Goal: Task Accomplishment & Management: Complete application form

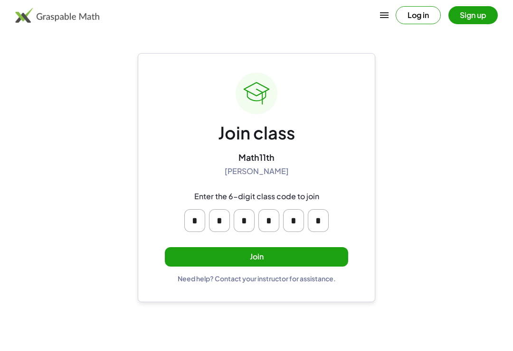
click at [339, 257] on button "Join" at bounding box center [256, 256] width 183 height 19
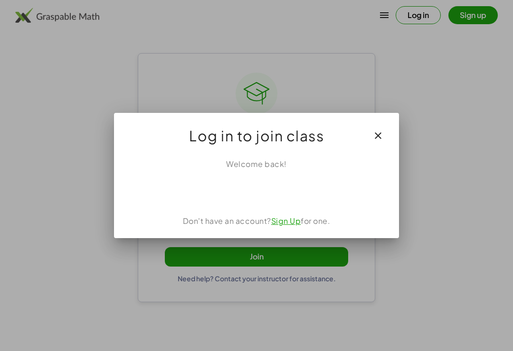
click at [291, 192] on div "Acceder con Google. Se abre en una pestaña nueva" at bounding box center [256, 190] width 91 height 21
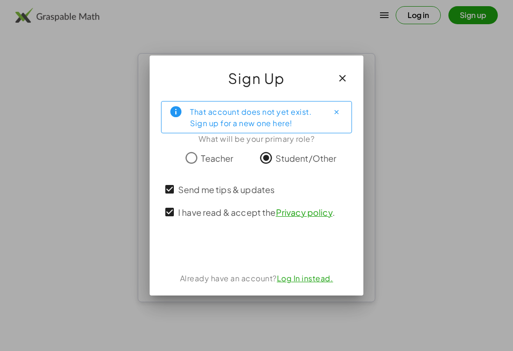
click at [296, 247] on div "Acceder con Google. Se abre en una pestaña nueva" at bounding box center [256, 248] width 111 height 21
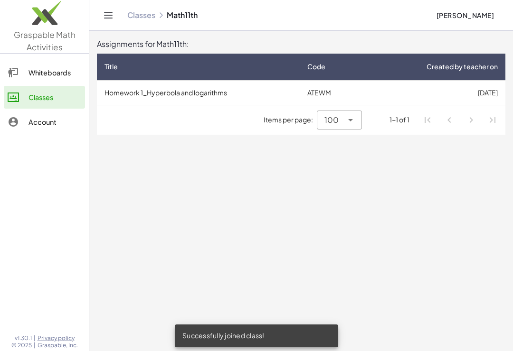
click at [209, 103] on td "Homework 1_Hyperbola and logarithms" at bounding box center [198, 92] width 203 height 25
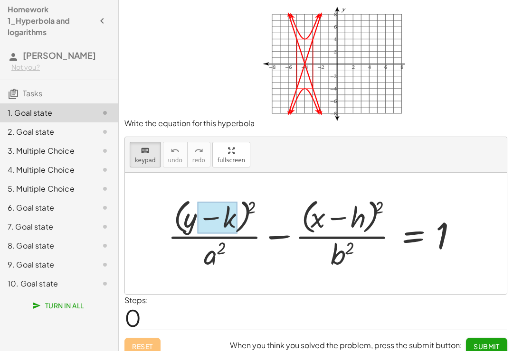
click at [216, 223] on div at bounding box center [217, 217] width 40 height 31
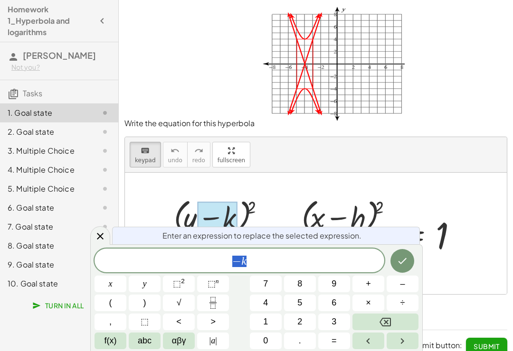
click at [232, 222] on div at bounding box center [217, 217] width 40 height 31
click at [280, 198] on div "+ · ( + y − k ) 2 · a 2 − · ( + x − h ) 2 · b 2 = 1" at bounding box center [315, 234] width 325 height 82
click at [316, 261] on span "− k" at bounding box center [239, 261] width 290 height 13
click at [393, 316] on button "Backspace" at bounding box center [385, 322] width 66 height 17
click at [271, 335] on button "0" at bounding box center [266, 341] width 32 height 17
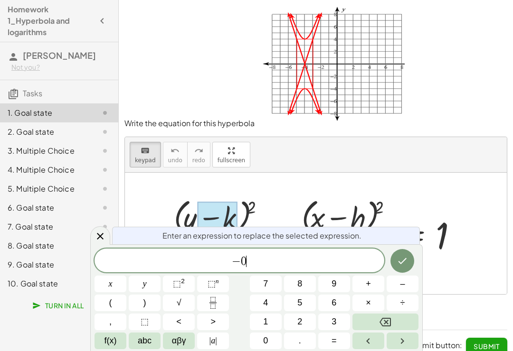
click at [402, 262] on icon "Done" at bounding box center [402, 261] width 9 height 6
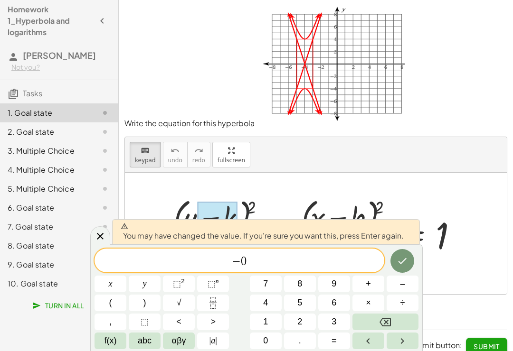
click at [401, 261] on icon "Done" at bounding box center [401, 260] width 11 height 11
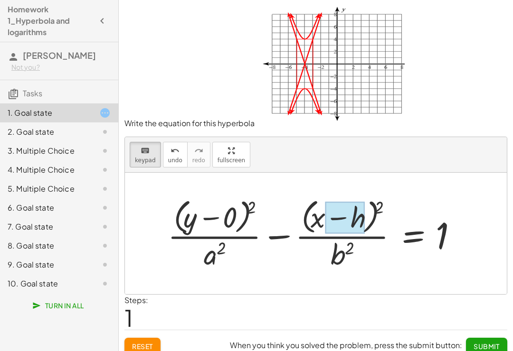
click at [361, 222] on div at bounding box center [345, 217] width 40 height 31
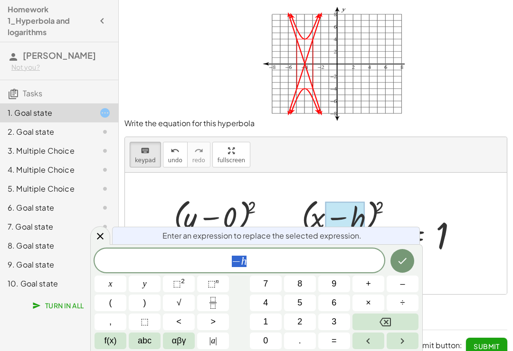
click at [401, 281] on span "–" at bounding box center [402, 284] width 5 height 13
click at [263, 335] on button "0" at bounding box center [266, 341] width 32 height 17
click at [400, 263] on icon "Done" at bounding box center [402, 261] width 9 height 6
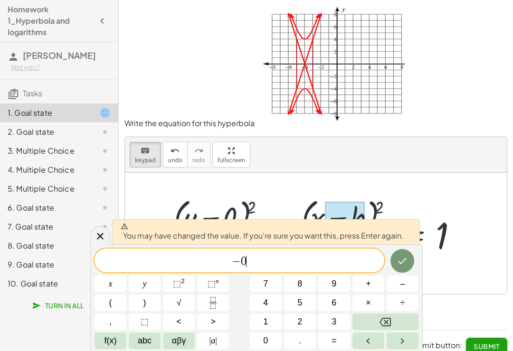
click at [402, 265] on icon "Done" at bounding box center [401, 260] width 11 height 11
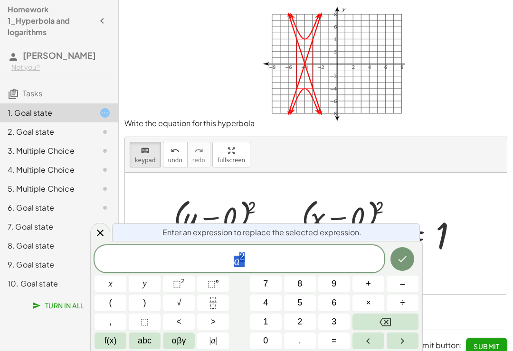
click at [330, 281] on button "9" at bounding box center [334, 284] width 32 height 17
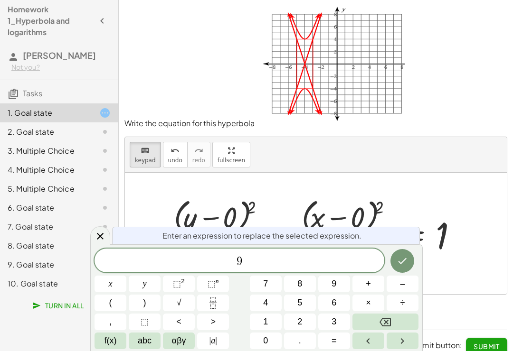
click at [405, 266] on icon "Done" at bounding box center [401, 260] width 11 height 11
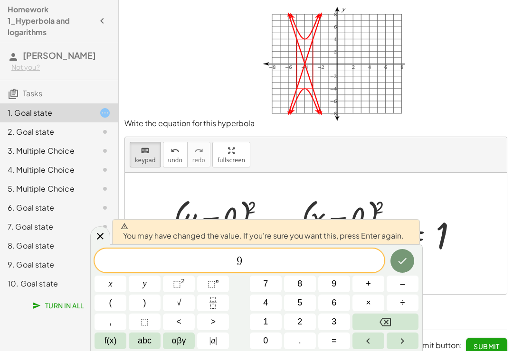
click at [399, 262] on icon "Done" at bounding box center [401, 260] width 11 height 11
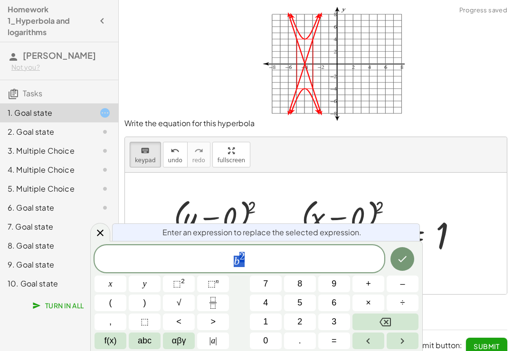
click at [341, 268] on span "b 2" at bounding box center [239, 259] width 290 height 17
click at [393, 319] on button "Backspace" at bounding box center [385, 322] width 66 height 17
click at [393, 318] on button "Backspace" at bounding box center [385, 322] width 66 height 17
click at [389, 318] on icon "Backspace" at bounding box center [384, 322] width 11 height 11
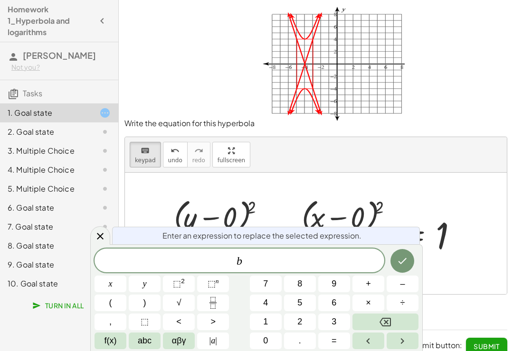
click at [381, 324] on icon "Backspace" at bounding box center [384, 322] width 11 height 9
click at [267, 302] on span "4" at bounding box center [265, 303] width 5 height 13
click at [403, 262] on icon "Done" at bounding box center [402, 261] width 9 height 6
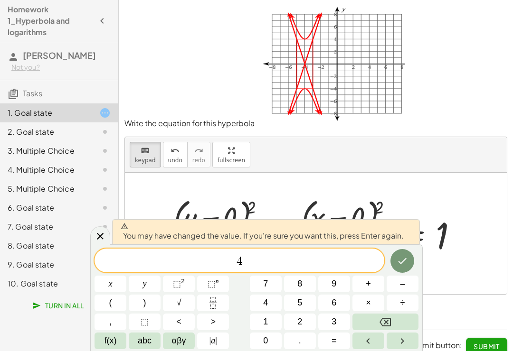
click at [401, 263] on icon "Done" at bounding box center [402, 261] width 9 height 6
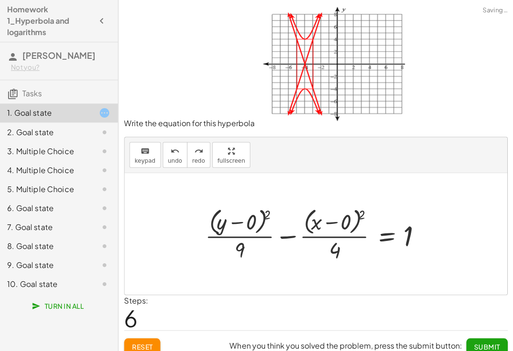
click at [490, 335] on span "Submit" at bounding box center [486, 346] width 26 height 9
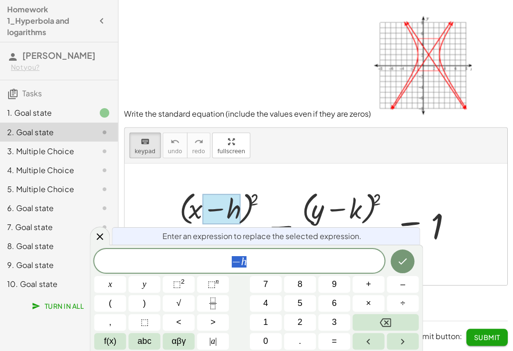
click at [190, 216] on div at bounding box center [319, 224] width 301 height 74
click at [193, 218] on div at bounding box center [319, 224] width 301 height 74
click at [195, 221] on div at bounding box center [319, 224] width 301 height 74
click at [400, 330] on button "Backspace" at bounding box center [385, 322] width 66 height 17
click at [399, 292] on button "–" at bounding box center [402, 284] width 32 height 17
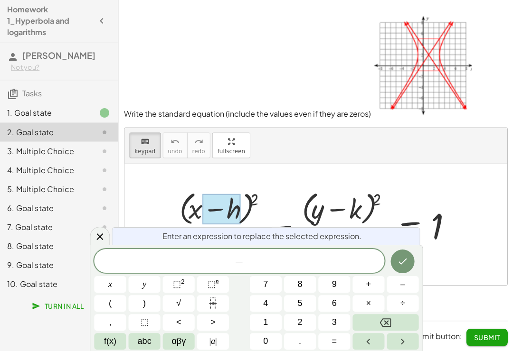
click at [268, 335] on button "0" at bounding box center [266, 341] width 32 height 17
click at [410, 273] on button "Done" at bounding box center [402, 261] width 24 height 24
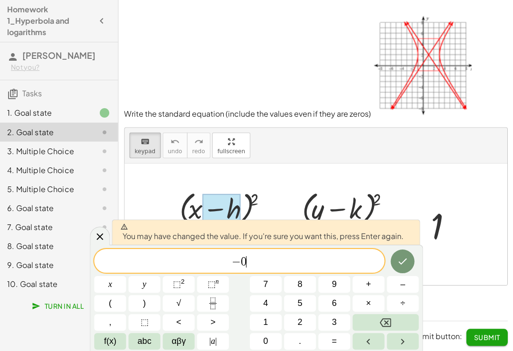
click at [401, 267] on icon "Done" at bounding box center [401, 260] width 11 height 11
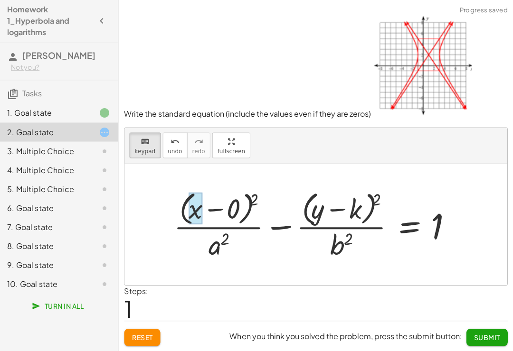
click at [197, 213] on div at bounding box center [196, 207] width 14 height 31
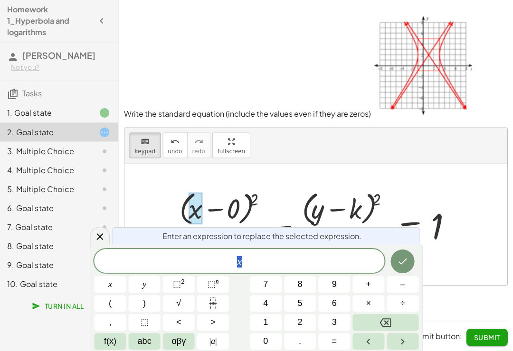
click at [176, 335] on button "αβγ" at bounding box center [179, 341] width 32 height 17
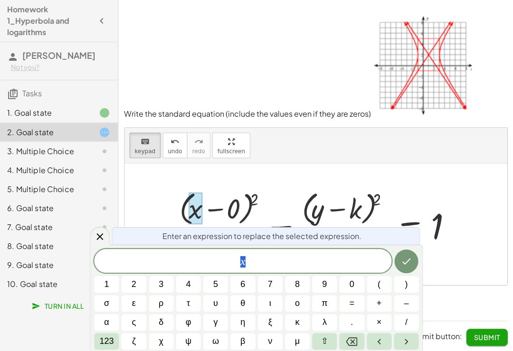
click at [107, 335] on span "123" at bounding box center [107, 341] width 14 height 13
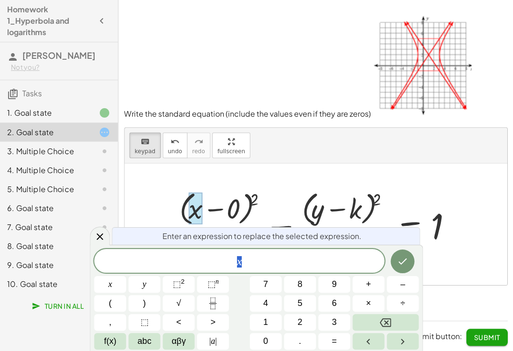
click at [148, 335] on span "abc" at bounding box center [145, 341] width 14 height 13
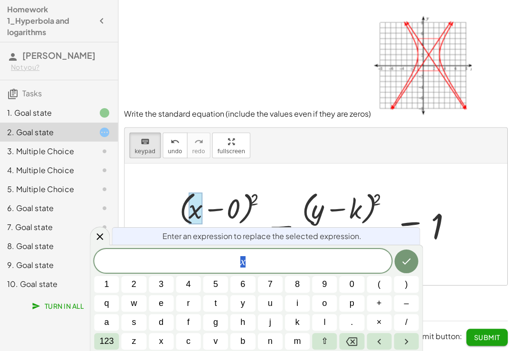
click at [243, 309] on span "y" at bounding box center [243, 303] width 4 height 13
click at [414, 273] on button "Done" at bounding box center [406, 261] width 24 height 24
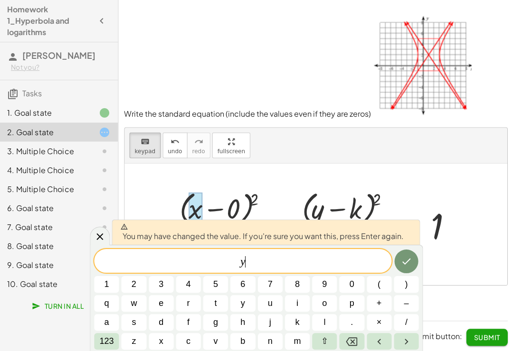
click at [401, 267] on icon "Done" at bounding box center [405, 260] width 11 height 11
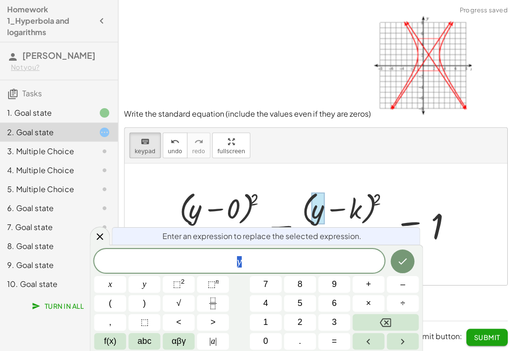
click at [320, 216] on div at bounding box center [318, 207] width 14 height 31
click at [148, 335] on button "abc" at bounding box center [145, 341] width 32 height 17
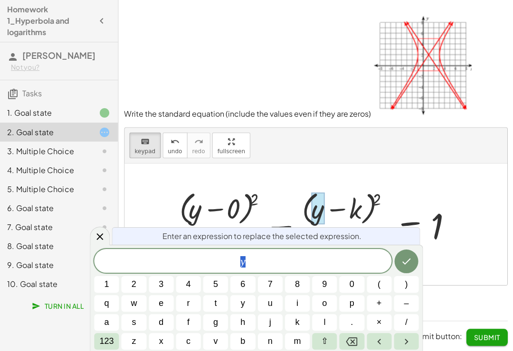
click at [164, 335] on button "x" at bounding box center [161, 341] width 25 height 17
click at [405, 267] on icon "Done" at bounding box center [405, 260] width 11 height 11
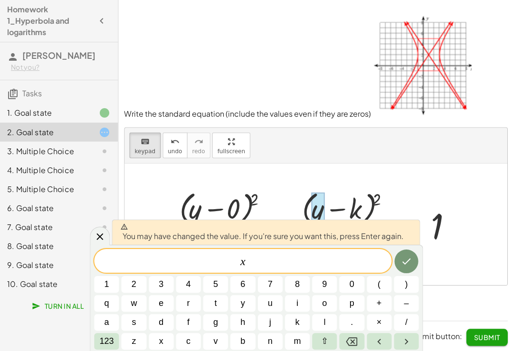
click at [405, 267] on icon "Done" at bounding box center [405, 260] width 11 height 11
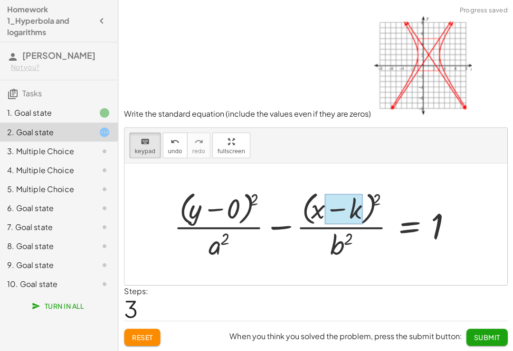
click at [337, 215] on div at bounding box center [344, 209] width 38 height 30
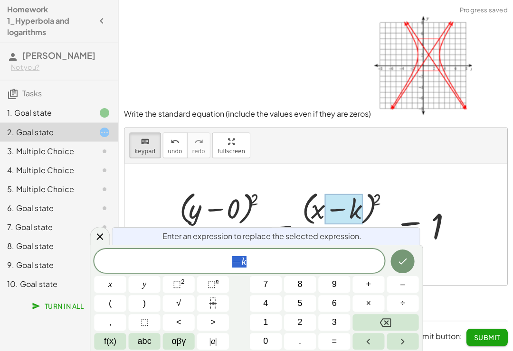
click at [405, 292] on button "–" at bounding box center [402, 284] width 32 height 17
click at [268, 335] on button "0" at bounding box center [266, 341] width 32 height 17
click at [403, 267] on icon "Done" at bounding box center [401, 260] width 11 height 11
click at [402, 267] on icon "Done" at bounding box center [401, 260] width 11 height 11
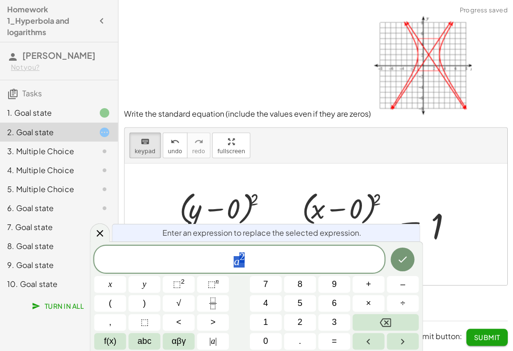
click at [266, 309] on span "4" at bounding box center [265, 303] width 5 height 13
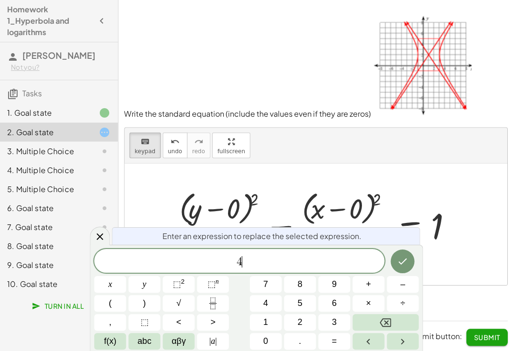
click at [404, 267] on icon "Done" at bounding box center [401, 260] width 11 height 11
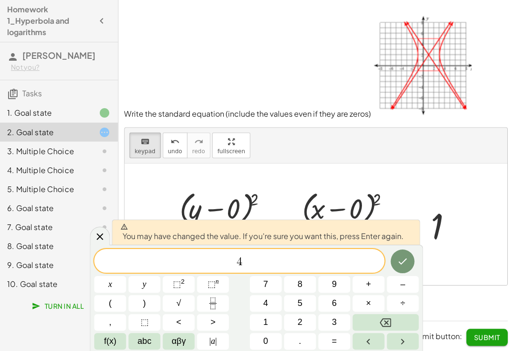
click at [391, 273] on button "Done" at bounding box center [402, 261] width 24 height 24
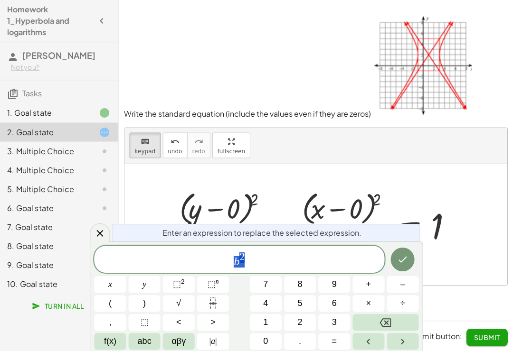
click at [263, 309] on span "4" at bounding box center [265, 303] width 5 height 13
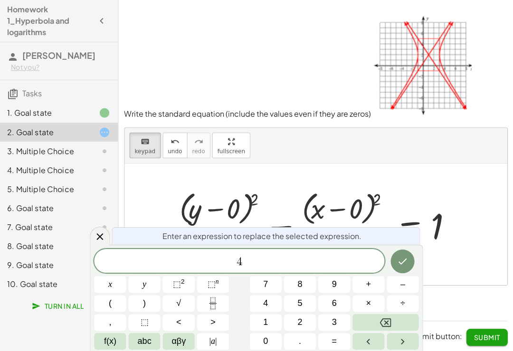
click at [406, 267] on icon "Done" at bounding box center [401, 260] width 11 height 11
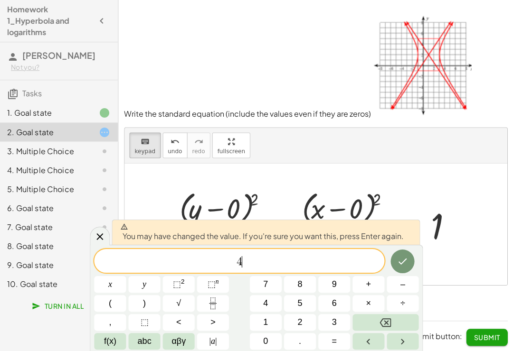
click at [402, 267] on icon "Done" at bounding box center [401, 260] width 11 height 11
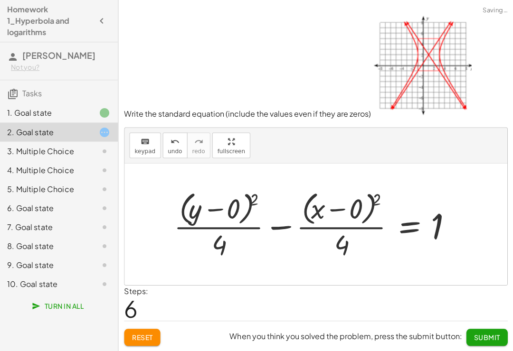
click at [68, 115] on div "1. Goal state" at bounding box center [46, 112] width 76 height 11
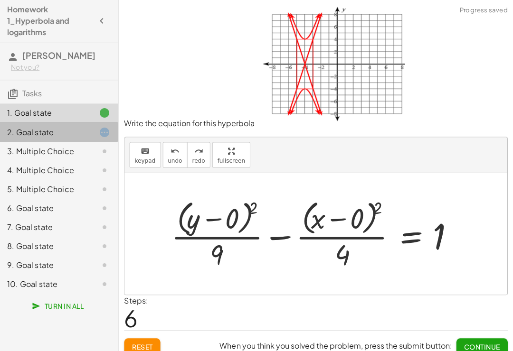
click at [86, 132] on div at bounding box center [97, 131] width 27 height 11
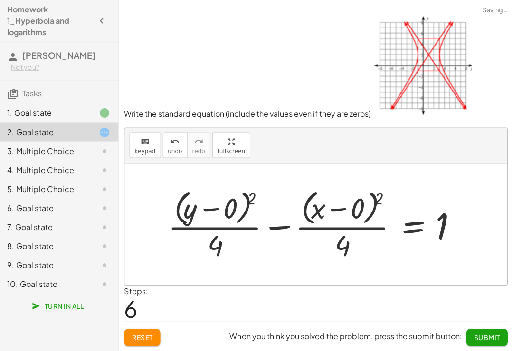
click at [486, 335] on span "Submit" at bounding box center [486, 337] width 26 height 9
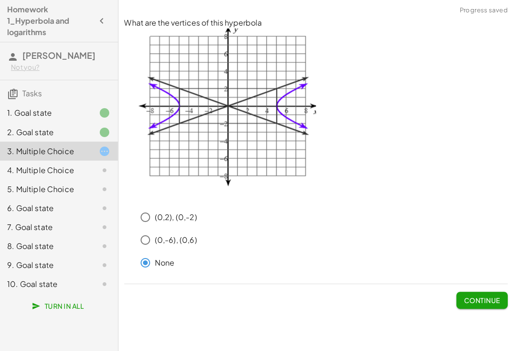
click at [487, 299] on span "Continue" at bounding box center [481, 300] width 36 height 9
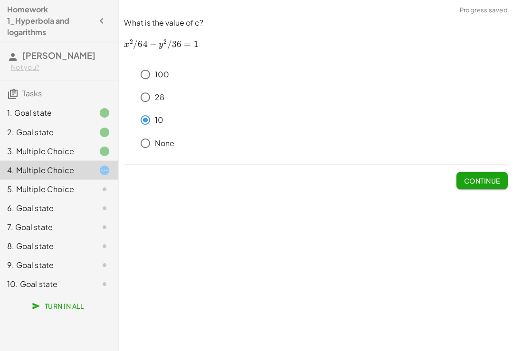
click at [486, 178] on span "Continue" at bounding box center [481, 180] width 36 height 9
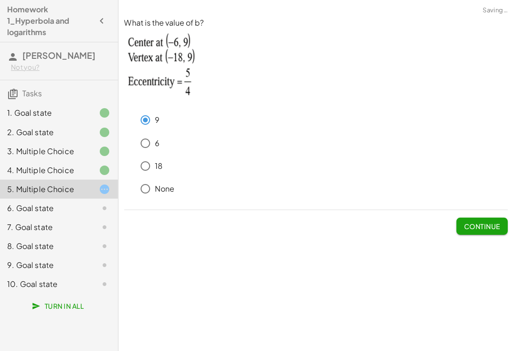
click at [491, 219] on button "Continue" at bounding box center [481, 225] width 51 height 17
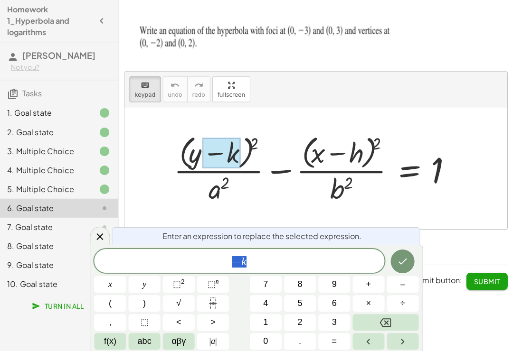
click at [404, 292] on button "–" at bounding box center [402, 284] width 32 height 17
click at [263, 335] on span "0" at bounding box center [265, 341] width 5 height 13
click at [404, 267] on icon "Done" at bounding box center [401, 260] width 11 height 11
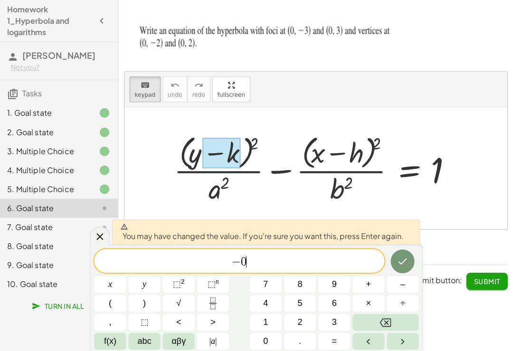
click at [401, 267] on icon "Done" at bounding box center [401, 260] width 11 height 11
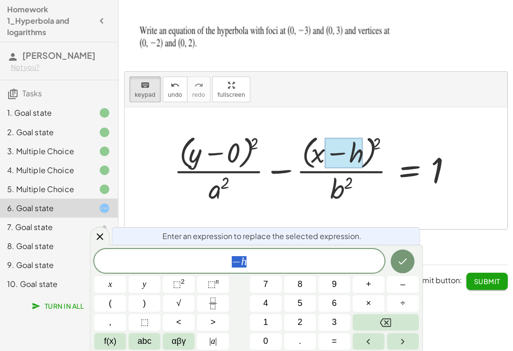
click at [402, 290] on span "–" at bounding box center [402, 284] width 5 height 13
click at [267, 335] on span "0" at bounding box center [265, 341] width 5 height 13
click at [405, 264] on icon "Done" at bounding box center [402, 261] width 9 height 6
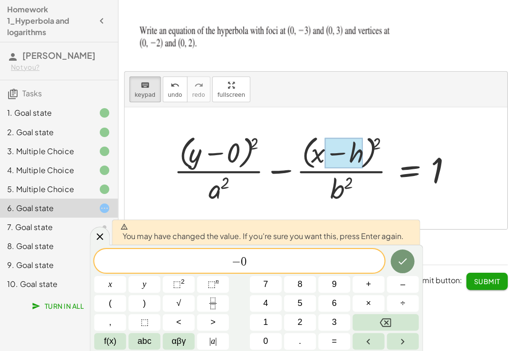
click at [406, 267] on icon "Done" at bounding box center [401, 260] width 11 height 11
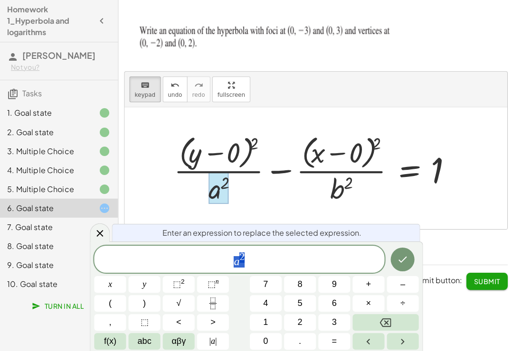
click at [268, 311] on button "4" at bounding box center [266, 303] width 32 height 17
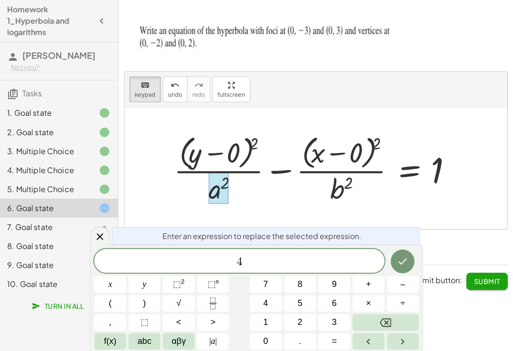
click at [400, 266] on button "Done" at bounding box center [402, 261] width 24 height 24
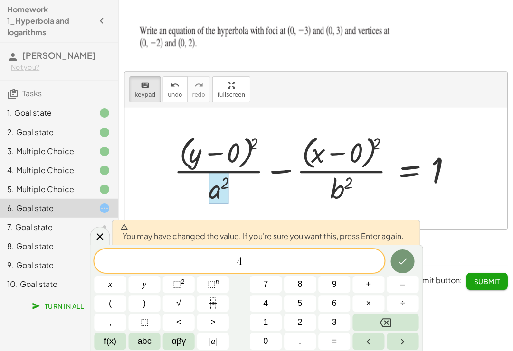
click at [398, 273] on button "Done" at bounding box center [402, 261] width 24 height 24
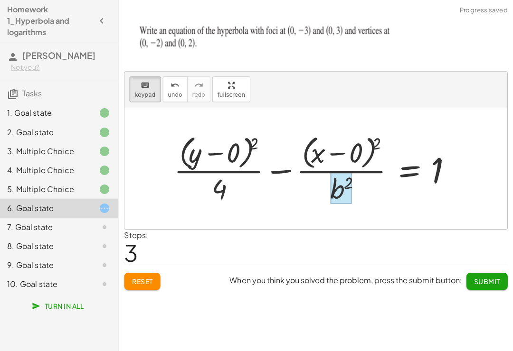
click at [346, 186] on div at bounding box center [341, 187] width 22 height 31
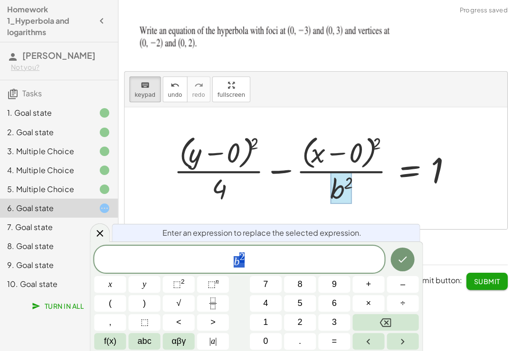
click at [304, 311] on button "5" at bounding box center [300, 303] width 32 height 17
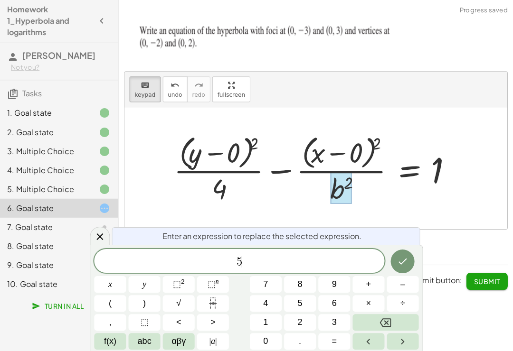
click at [397, 267] on icon "Done" at bounding box center [401, 260] width 11 height 11
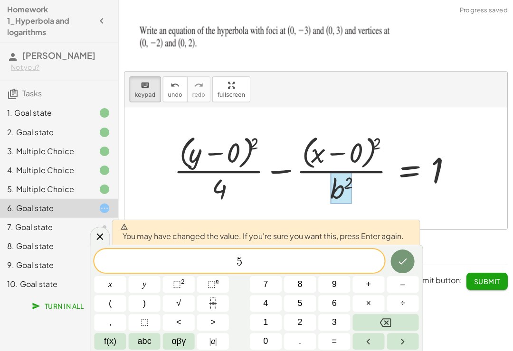
click at [393, 273] on button "Done" at bounding box center [402, 261] width 24 height 24
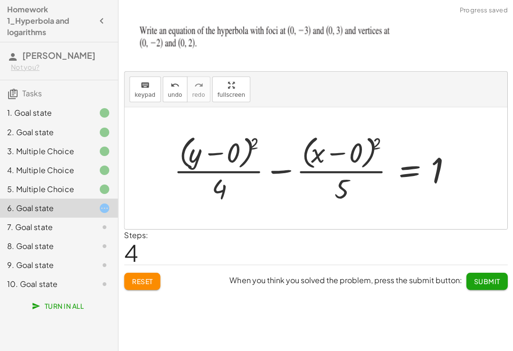
click at [491, 282] on span "Submit" at bounding box center [486, 281] width 26 height 9
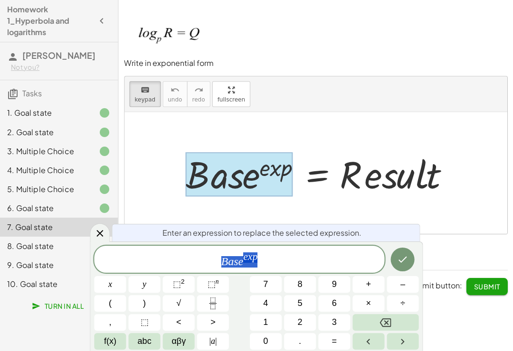
click at [110, 335] on span "f(x)" at bounding box center [110, 341] width 12 height 13
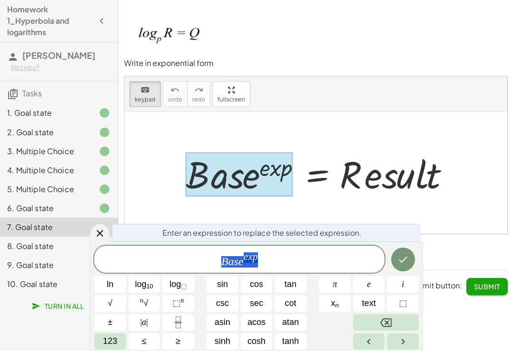
click at [108, 335] on span "123" at bounding box center [110, 341] width 14 height 13
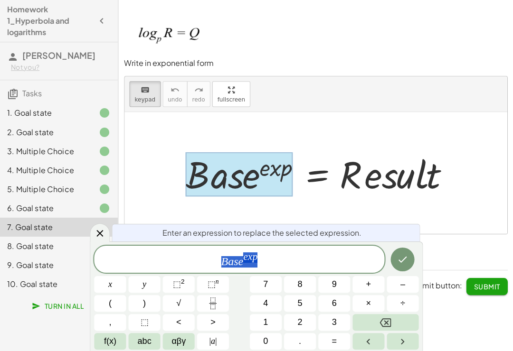
click at [143, 335] on span "abc" at bounding box center [145, 341] width 14 height 13
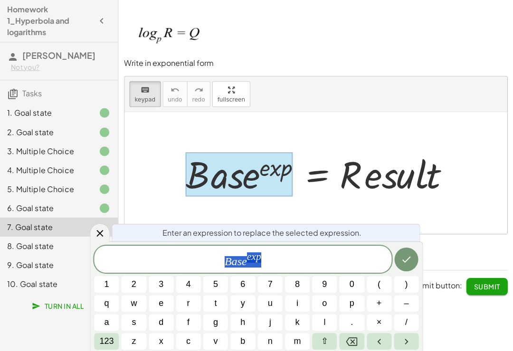
click at [352, 309] on span "p" at bounding box center [351, 303] width 5 height 13
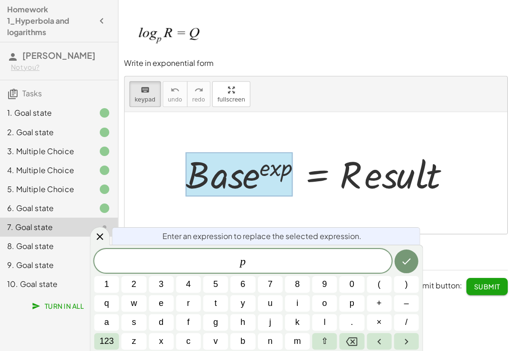
click at [111, 335] on button "123" at bounding box center [106, 341] width 25 height 17
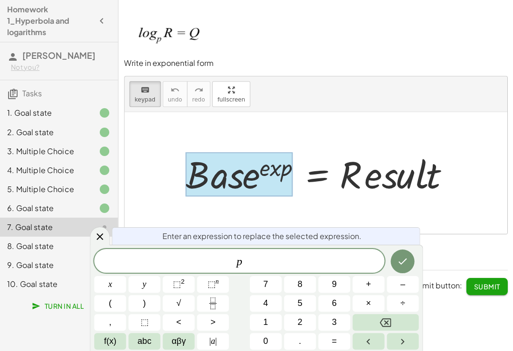
click at [214, 289] on span "⬚" at bounding box center [211, 283] width 8 height 9
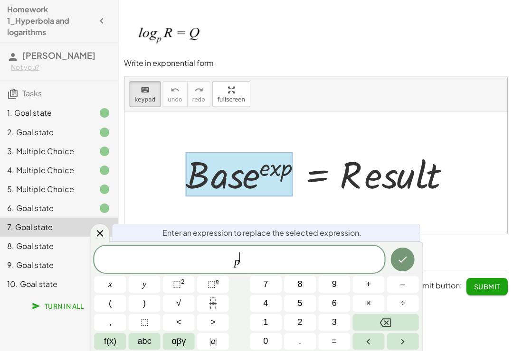
click at [110, 335] on span "f(x)" at bounding box center [110, 341] width 12 height 13
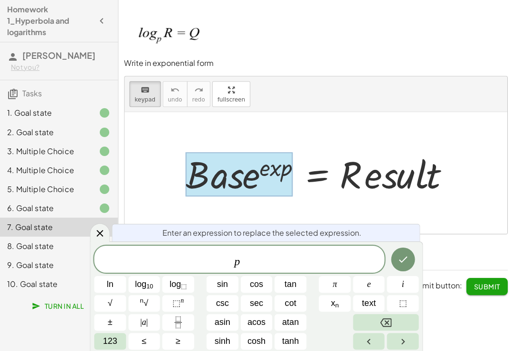
click at [110, 335] on span "123" at bounding box center [110, 341] width 14 height 13
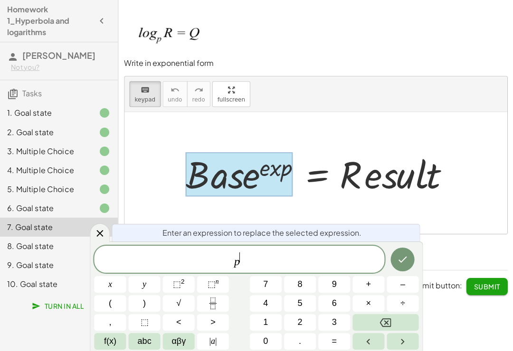
click at [144, 335] on button "abc" at bounding box center [145, 341] width 32 height 17
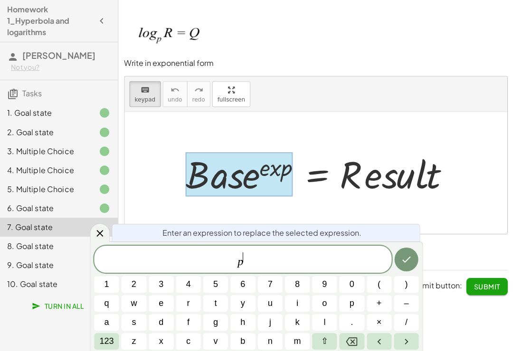
click at [109, 311] on button "q" at bounding box center [106, 303] width 25 height 17
click at [410, 265] on icon "Done" at bounding box center [405, 258] width 11 height 11
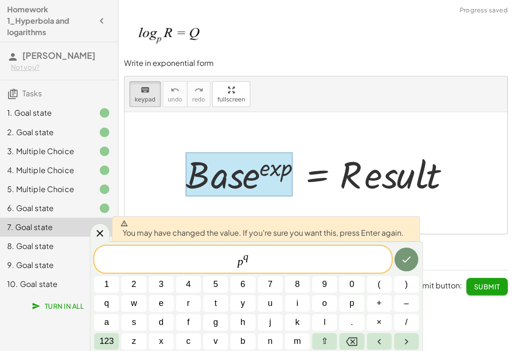
click at [404, 265] on icon "Done" at bounding box center [405, 258] width 11 height 11
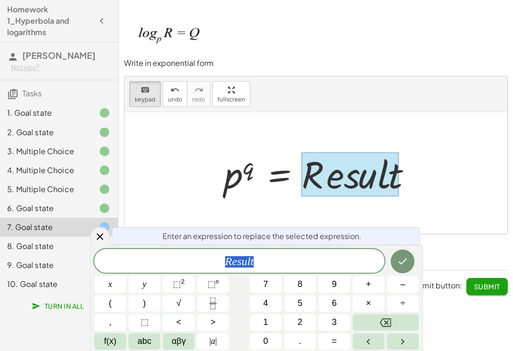
click at [148, 335] on span "abc" at bounding box center [145, 341] width 14 height 13
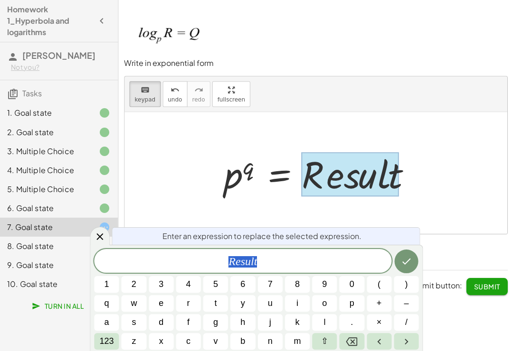
click at [190, 311] on button "r" at bounding box center [188, 303] width 25 height 17
click at [406, 267] on icon "Done" at bounding box center [405, 260] width 11 height 11
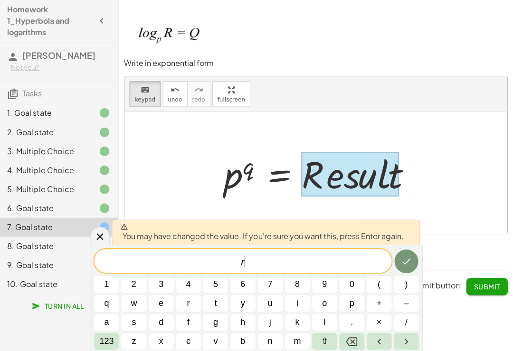
click at [403, 267] on icon "Done" at bounding box center [405, 260] width 11 height 11
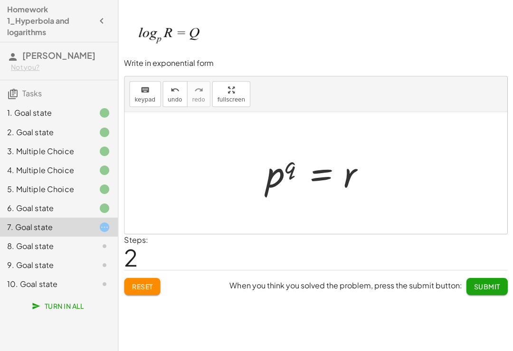
click at [483, 290] on button "Submit" at bounding box center [486, 286] width 41 height 17
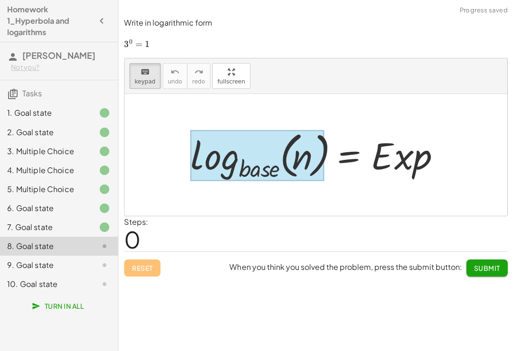
click at [262, 169] on div at bounding box center [256, 155] width 133 height 51
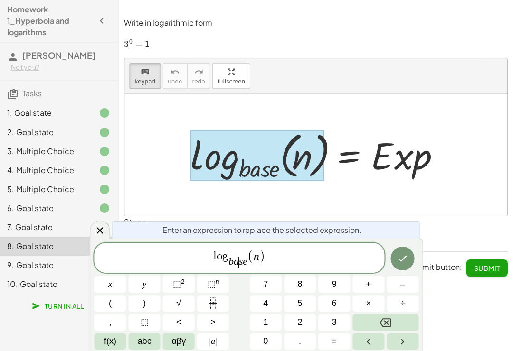
click at [244, 267] on var "e" at bounding box center [245, 260] width 5 height 11
click at [247, 263] on span "(" at bounding box center [250, 256] width 6 height 14
click at [245, 267] on var "e" at bounding box center [245, 260] width 5 height 11
click at [387, 328] on icon "Backspace" at bounding box center [384, 322] width 11 height 11
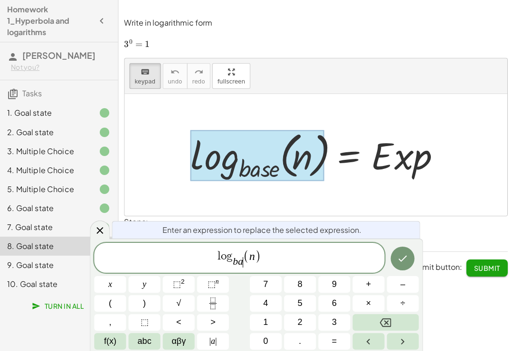
click at [385, 328] on icon "Backspace" at bounding box center [384, 322] width 11 height 11
click at [383, 328] on icon "Backspace" at bounding box center [384, 322] width 11 height 11
click at [331, 328] on span "3" at bounding box center [333, 322] width 5 height 13
click at [254, 263] on span ")" at bounding box center [255, 256] width 6 height 14
click at [246, 262] on var "n" at bounding box center [249, 256] width 6 height 12
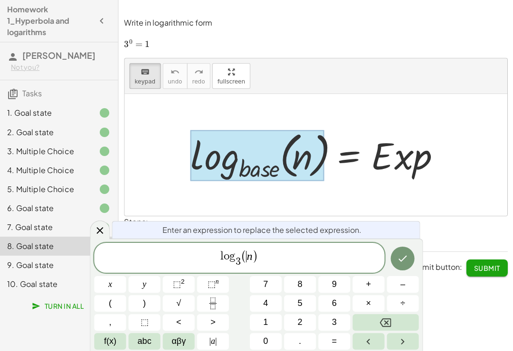
click at [252, 262] on span "​ n" at bounding box center [249, 256] width 6 height 11
click at [386, 328] on icon "Backspace" at bounding box center [384, 322] width 11 height 11
click at [268, 330] on button "1" at bounding box center [266, 322] width 32 height 17
click at [282, 268] on span "l o g 3 ​ ( 1 ​ )" at bounding box center [239, 258] width 290 height 20
click at [331, 335] on span "=" at bounding box center [333, 341] width 5 height 13
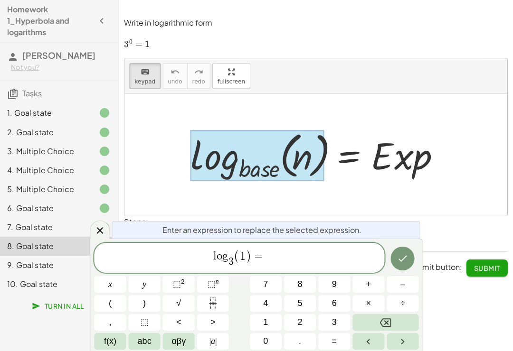
click at [255, 335] on button "0" at bounding box center [266, 341] width 32 height 17
click at [397, 264] on icon "Done" at bounding box center [401, 258] width 11 height 11
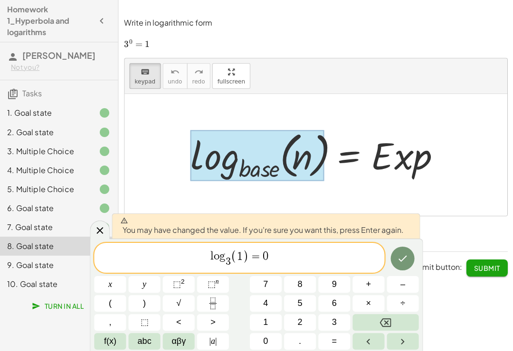
click at [401, 264] on icon "Done" at bounding box center [401, 258] width 11 height 11
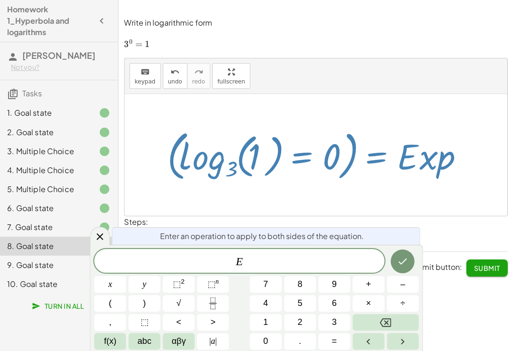
click at [277, 268] on span "E" at bounding box center [239, 261] width 290 height 13
click at [395, 273] on button "Done" at bounding box center [402, 261] width 24 height 24
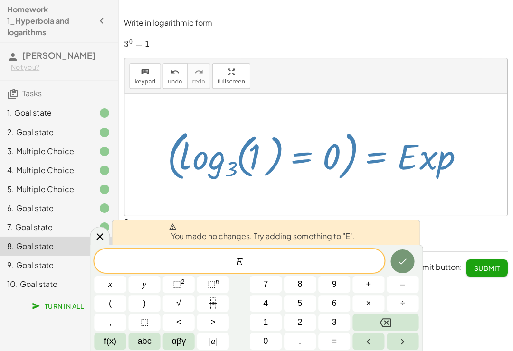
click at [395, 273] on button "Done" at bounding box center [402, 261] width 24 height 24
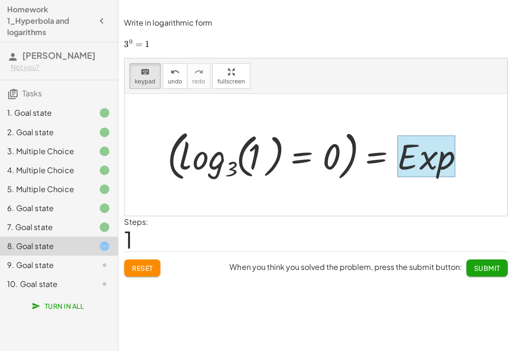
click at [415, 164] on div at bounding box center [426, 156] width 58 height 42
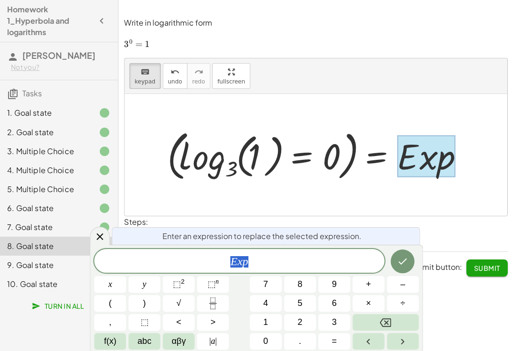
click at [385, 328] on icon "Backspace" at bounding box center [384, 322] width 11 height 11
click at [401, 267] on icon "Done" at bounding box center [401, 260] width 11 height 11
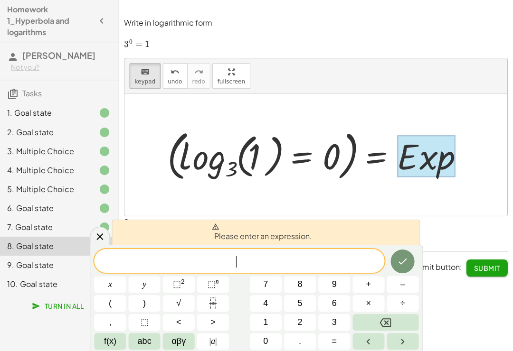
click at [401, 267] on icon "Done" at bounding box center [401, 260] width 11 height 11
click at [392, 329] on button "Backspace" at bounding box center [385, 322] width 66 height 17
click at [391, 329] on button "Backspace" at bounding box center [385, 322] width 66 height 17
click at [419, 160] on div at bounding box center [426, 156] width 58 height 42
click at [290, 165] on div at bounding box center [319, 154] width 314 height 59
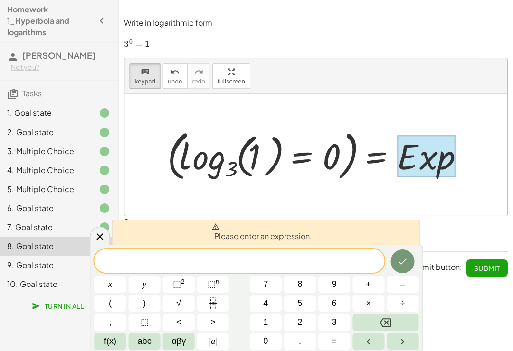
click at [290, 164] on div at bounding box center [319, 154] width 314 height 59
click at [280, 161] on div at bounding box center [319, 154] width 314 height 59
click at [268, 163] on div at bounding box center [319, 154] width 314 height 59
click at [402, 264] on icon "Done" at bounding box center [402, 261] width 9 height 6
click at [402, 267] on icon "Done" at bounding box center [401, 260] width 11 height 11
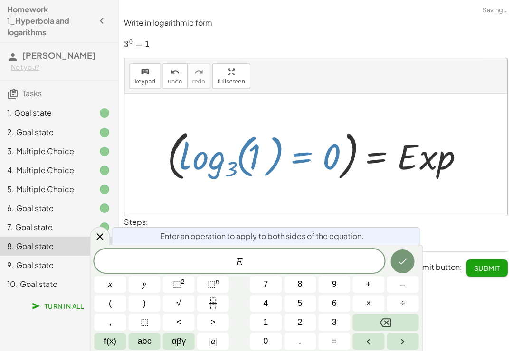
click at [389, 328] on icon "Backspace" at bounding box center [384, 322] width 11 height 11
click at [401, 273] on button "Done" at bounding box center [402, 261] width 24 height 24
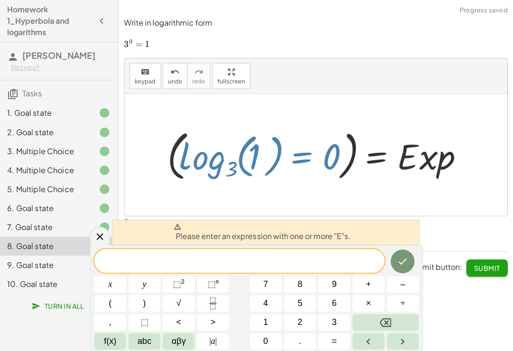
click at [401, 273] on button "Done" at bounding box center [402, 261] width 24 height 24
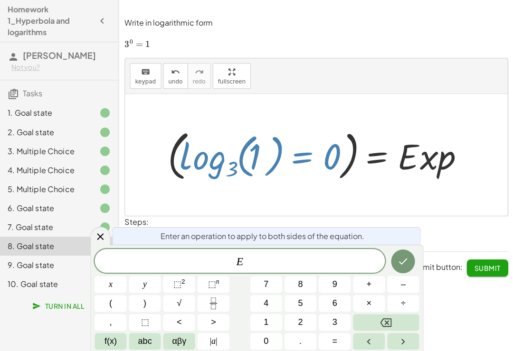
click at [390, 328] on icon "Backspace" at bounding box center [384, 322] width 11 height 11
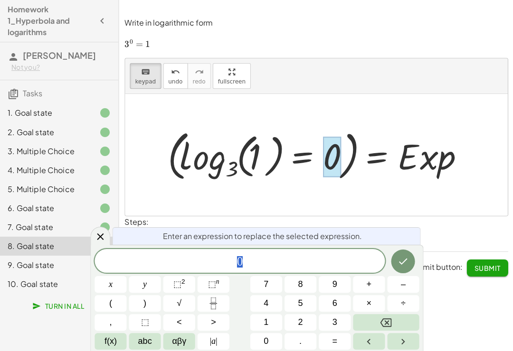
click at [396, 330] on button "Backspace" at bounding box center [385, 322] width 66 height 17
click at [398, 267] on icon "Done" at bounding box center [401, 260] width 11 height 11
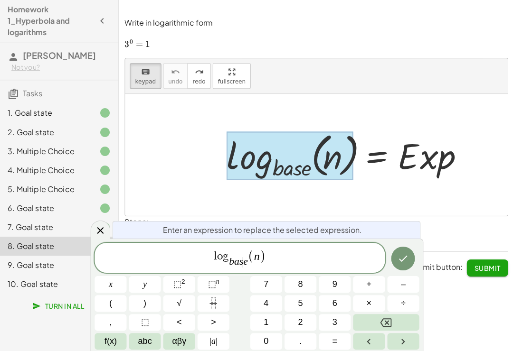
click at [248, 263] on span "(" at bounding box center [250, 256] width 6 height 14
click at [244, 267] on var "e" at bounding box center [245, 260] width 5 height 11
click at [248, 262] on span "(" at bounding box center [250, 256] width 6 height 14
click at [243, 261] on span "b a s e" at bounding box center [237, 262] width 19 height 10
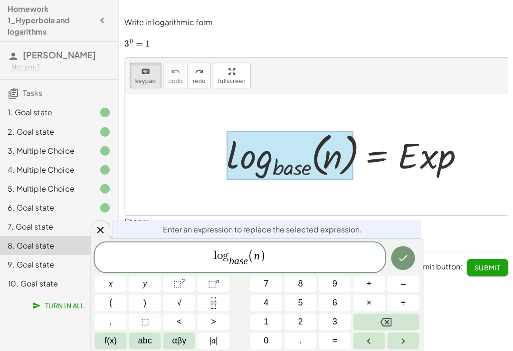
click at [391, 322] on icon "Backspace" at bounding box center [384, 322] width 11 height 9
click at [390, 322] on icon "Backspace" at bounding box center [384, 322] width 11 height 9
click at [245, 261] on span "(" at bounding box center [246, 256] width 6 height 14
click at [243, 265] on span "l o g b e ​ ​ ( n )" at bounding box center [239, 258] width 290 height 20
click at [244, 266] on span "l o g b e ​ ​ ( n )" at bounding box center [239, 258] width 290 height 20
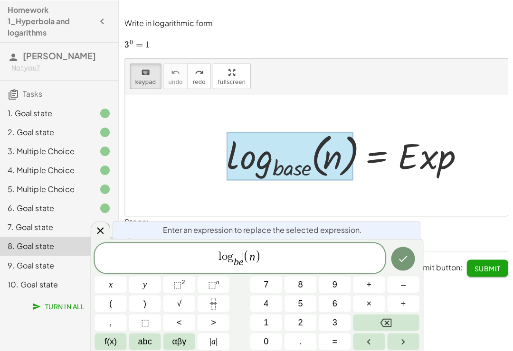
click at [243, 264] on span "l o g b e ​ ​ ( n )" at bounding box center [239, 258] width 290 height 20
click at [251, 263] on span "( n )" at bounding box center [252, 256] width 18 height 14
click at [251, 263] on span "( ​ n )" at bounding box center [252, 256] width 18 height 14
click at [241, 266] on var "e" at bounding box center [240, 260] width 5 height 11
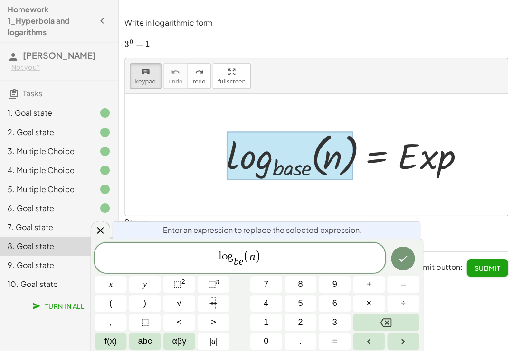
click at [245, 264] on span "l o g b ​ e ​ ( n )" at bounding box center [239, 258] width 290 height 20
click at [244, 264] on span "l o g b e ​ ​ ( n )" at bounding box center [239, 258] width 290 height 20
click at [243, 264] on span "l o g b e ​ ​ ( n )" at bounding box center [239, 258] width 290 height 20
click at [243, 267] on span "l o g b e ​ ​ ( n )" at bounding box center [239, 258] width 290 height 20
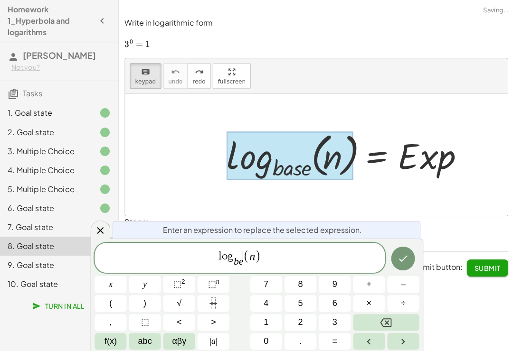
click at [242, 269] on div "l o g b e ​ ​ ( n )" at bounding box center [239, 258] width 290 height 30
click at [241, 269] on div "l o g b e ​ ​ ( n )" at bounding box center [239, 258] width 290 height 30
click at [387, 326] on icon "Backspace" at bounding box center [384, 322] width 11 height 9
click at [342, 321] on button "3" at bounding box center [334, 322] width 32 height 17
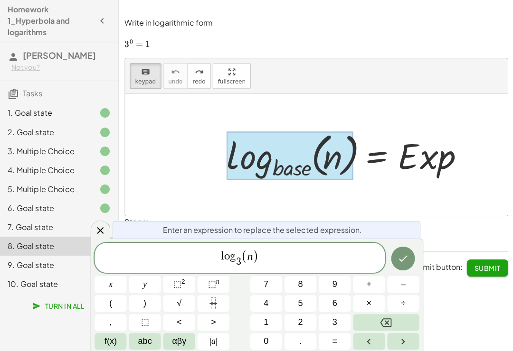
click at [250, 256] on var "n" at bounding box center [249, 256] width 6 height 12
click at [386, 322] on icon "Backspace" at bounding box center [384, 322] width 11 height 9
click at [268, 319] on button "1" at bounding box center [266, 322] width 32 height 17
click at [402, 261] on icon "Done" at bounding box center [401, 258] width 11 height 11
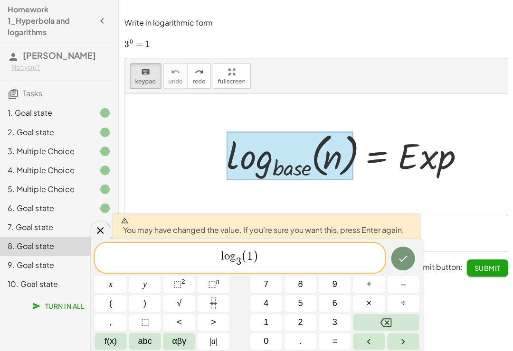
click at [126, 276] on div at bounding box center [110, 284] width 32 height 17
click at [402, 260] on icon "Done" at bounding box center [402, 258] width 9 height 6
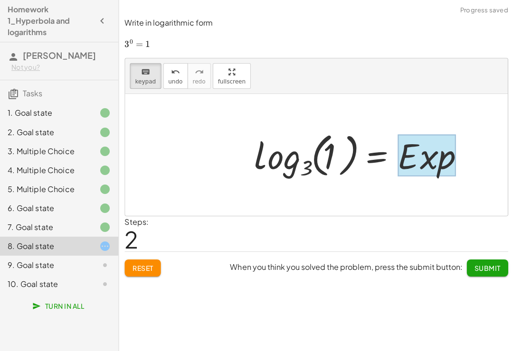
click at [434, 154] on div at bounding box center [426, 155] width 58 height 42
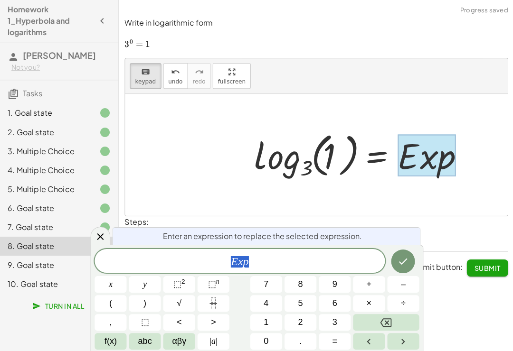
click at [264, 335] on span "0" at bounding box center [265, 341] width 5 height 13
click at [402, 261] on icon "Done" at bounding box center [401, 260] width 11 height 11
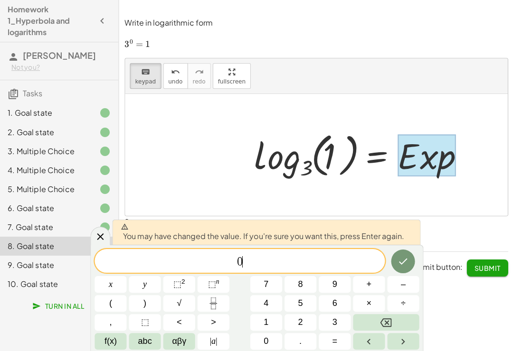
click at [406, 266] on icon "Done" at bounding box center [401, 260] width 11 height 11
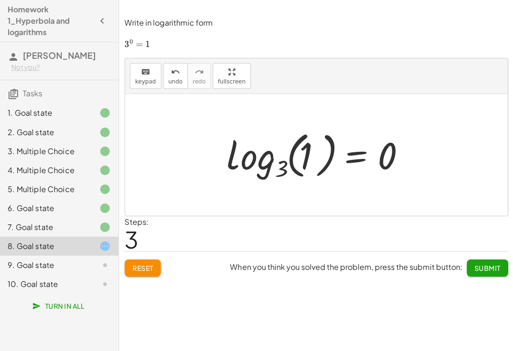
click at [495, 263] on span "Submit" at bounding box center [486, 267] width 26 height 9
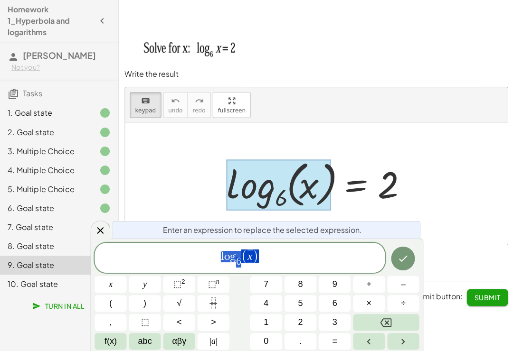
click at [405, 281] on button "–" at bounding box center [402, 284] width 32 height 17
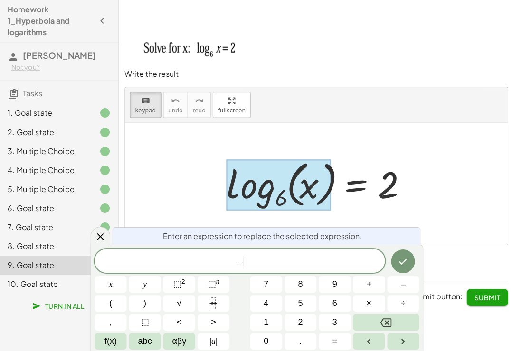
click at [300, 326] on span "2" at bounding box center [299, 322] width 5 height 13
click at [399, 262] on icon "Done" at bounding box center [402, 261] width 9 height 6
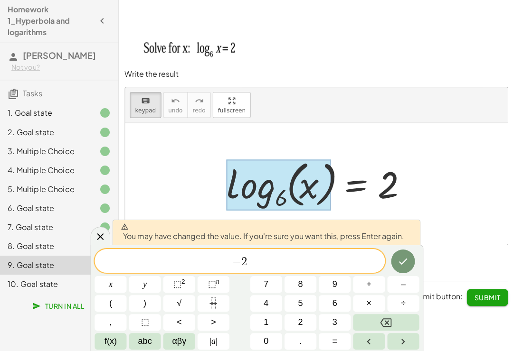
click at [393, 260] on button "Done" at bounding box center [402, 261] width 24 height 24
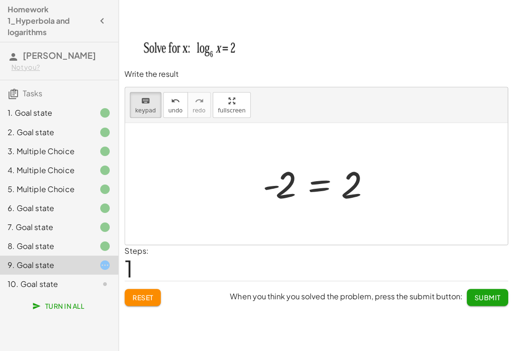
click at [360, 180] on div at bounding box center [318, 183] width 123 height 47
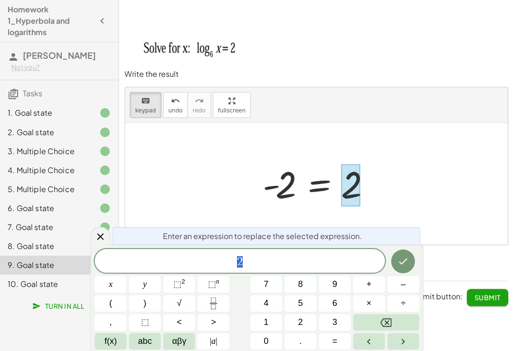
click at [350, 185] on div at bounding box center [349, 185] width 19 height 42
click at [388, 320] on icon "Backspace" at bounding box center [384, 322] width 11 height 11
click at [145, 335] on span "abc" at bounding box center [145, 341] width 14 height 13
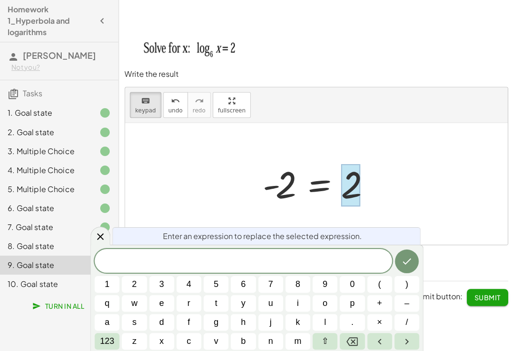
click at [244, 302] on span "y" at bounding box center [243, 303] width 4 height 13
click at [403, 259] on icon "Done" at bounding box center [405, 260] width 11 height 11
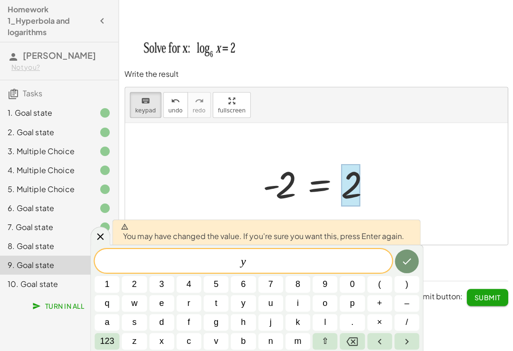
click at [402, 259] on icon "Done" at bounding box center [405, 260] width 11 height 11
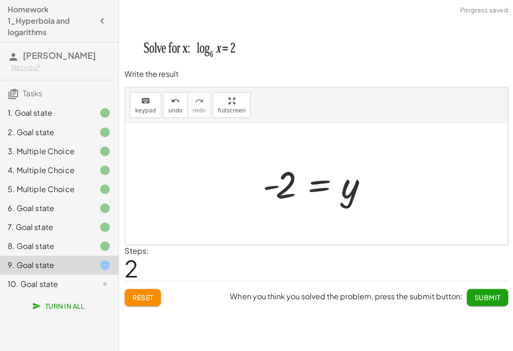
click at [487, 296] on span "Submit" at bounding box center [486, 297] width 26 height 9
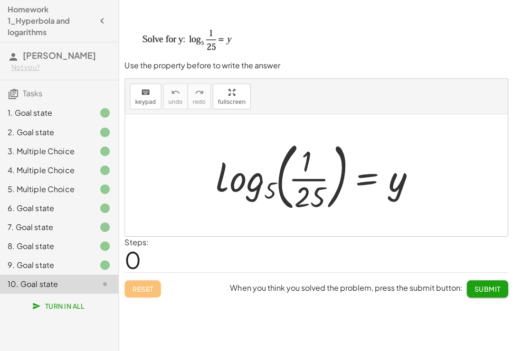
click at [85, 263] on div at bounding box center [97, 264] width 27 height 11
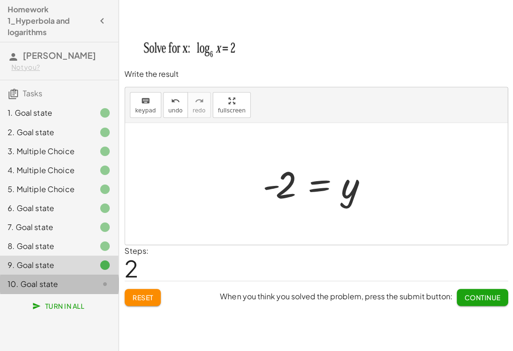
click at [71, 282] on div "10. Goal state" at bounding box center [46, 283] width 76 height 11
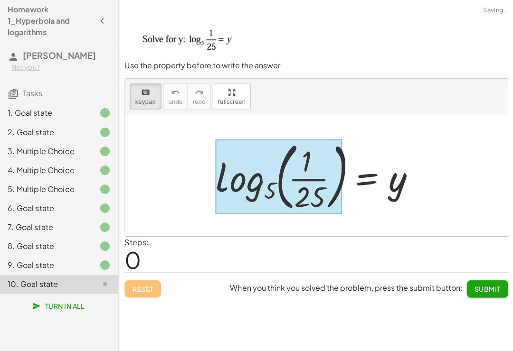
click at [254, 185] on div at bounding box center [278, 176] width 126 height 74
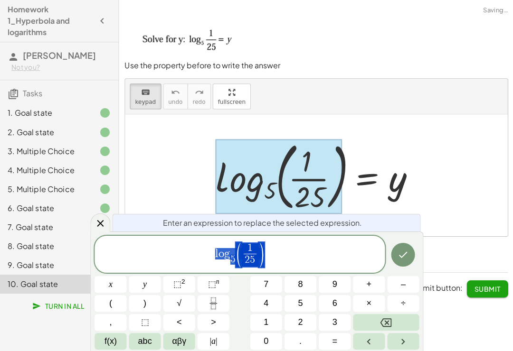
click at [398, 283] on button "–" at bounding box center [402, 284] width 32 height 17
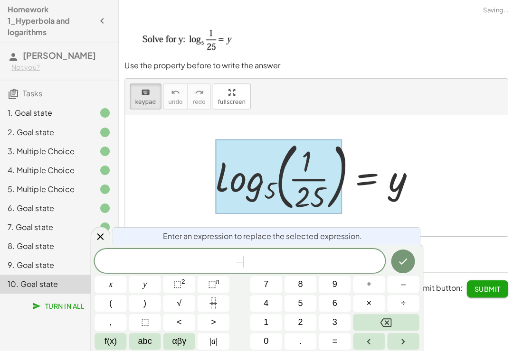
click at [299, 321] on span "2" at bounding box center [299, 322] width 5 height 13
click at [400, 262] on icon "Done" at bounding box center [401, 260] width 11 height 11
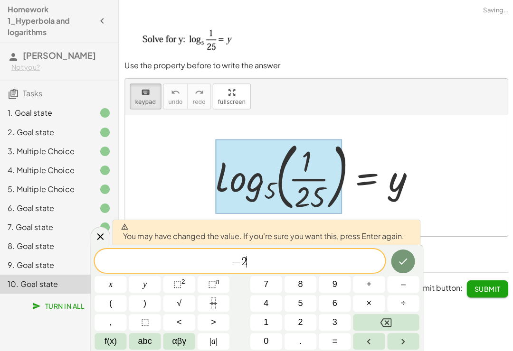
click at [397, 263] on icon "Done" at bounding box center [401, 260] width 11 height 11
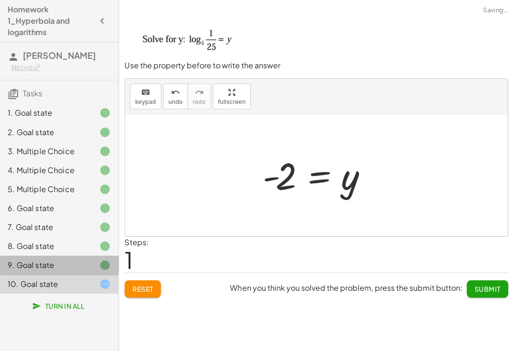
click at [80, 270] on div "9. Goal state" at bounding box center [46, 264] width 76 height 11
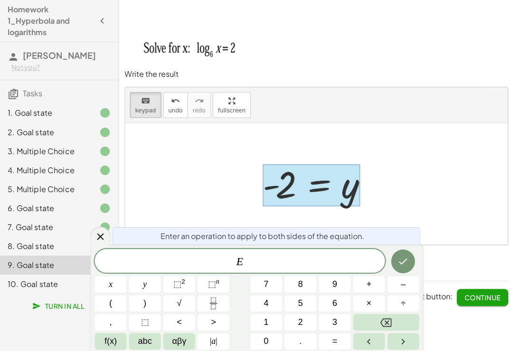
click at [389, 321] on icon "Backspace" at bounding box center [384, 322] width 11 height 11
click at [290, 195] on div at bounding box center [310, 185] width 97 height 42
click at [288, 187] on div at bounding box center [310, 185] width 97 height 42
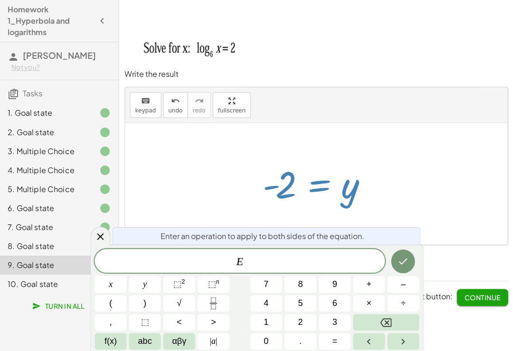
click at [292, 254] on div "E" at bounding box center [239, 261] width 290 height 24
click at [392, 320] on button "Backspace" at bounding box center [385, 322] width 66 height 17
click at [154, 335] on button "abc" at bounding box center [145, 341] width 32 height 17
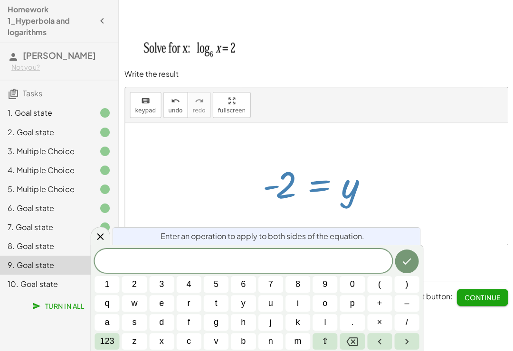
click at [166, 335] on button "x" at bounding box center [161, 341] width 25 height 17
click at [106, 335] on span "123" at bounding box center [107, 341] width 14 height 13
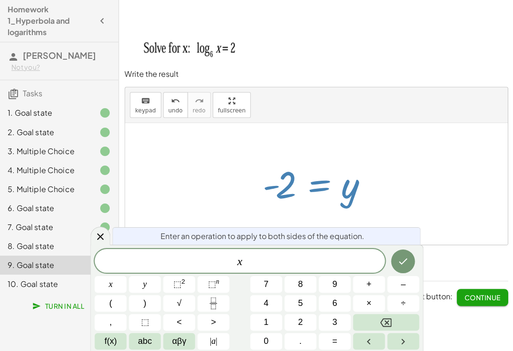
click at [335, 335] on span "=" at bounding box center [333, 341] width 5 height 13
click at [339, 299] on button "6" at bounding box center [334, 303] width 32 height 17
click at [185, 284] on sup "2" at bounding box center [183, 281] width 4 height 7
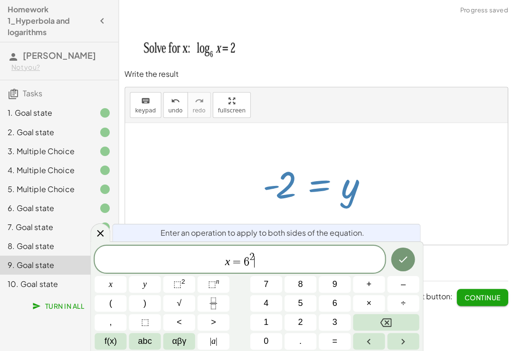
click at [333, 335] on button "=" at bounding box center [334, 341] width 32 height 17
click at [336, 321] on span "3" at bounding box center [333, 322] width 5 height 13
click at [389, 321] on icon "Backspace" at bounding box center [384, 322] width 11 height 11
click at [336, 304] on span "6" at bounding box center [333, 303] width 5 height 13
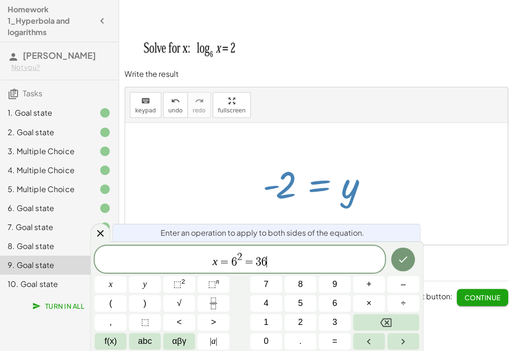
click at [398, 258] on icon "Done" at bounding box center [401, 258] width 11 height 11
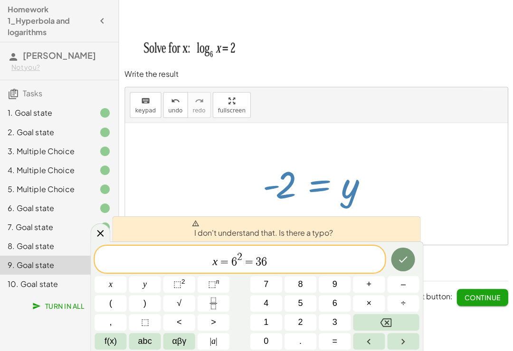
click at [401, 261] on icon "Done" at bounding box center [402, 259] width 9 height 6
click at [398, 265] on icon "Done" at bounding box center [401, 258] width 11 height 11
click at [403, 261] on icon "Done" at bounding box center [401, 258] width 11 height 11
click at [329, 257] on span "x = 6 2 = 3 6 ​" at bounding box center [239, 259] width 290 height 17
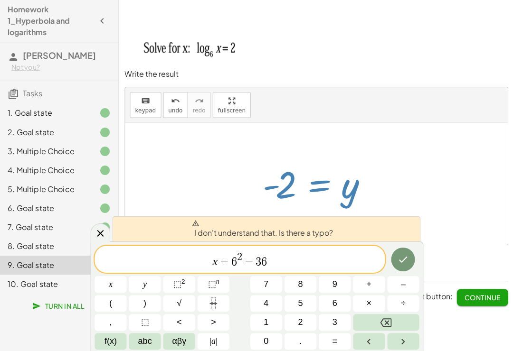
click at [387, 318] on icon "Backspace" at bounding box center [384, 322] width 11 height 9
click at [387, 318] on icon "Backspace" at bounding box center [384, 322] width 11 height 11
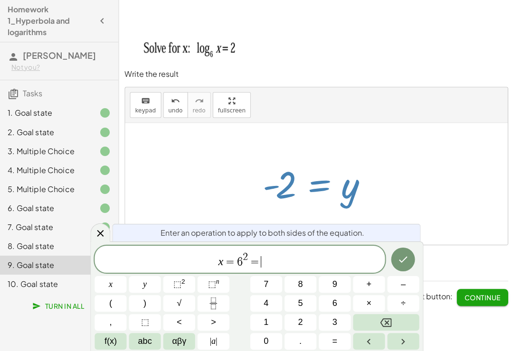
click at [387, 318] on icon "Backspace" at bounding box center [384, 322] width 11 height 9
click at [386, 318] on icon "Backspace" at bounding box center [384, 322] width 11 height 9
click at [388, 319] on icon "Backspace" at bounding box center [384, 322] width 11 height 11
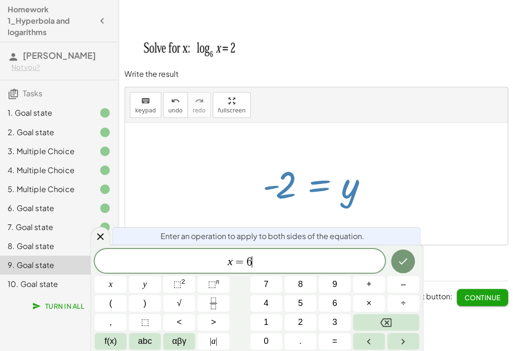
click at [387, 319] on icon "Backspace" at bounding box center [384, 322] width 11 height 11
click at [387, 320] on icon "Backspace" at bounding box center [384, 322] width 11 height 11
click at [386, 320] on icon "Backspace" at bounding box center [384, 322] width 11 height 11
click at [387, 321] on icon "Backspace" at bounding box center [384, 322] width 11 height 9
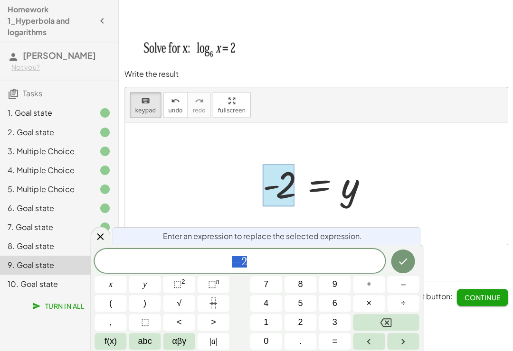
click at [387, 322] on icon "Backspace" at bounding box center [384, 322] width 11 height 9
click at [145, 335] on span "abc" at bounding box center [145, 341] width 14 height 13
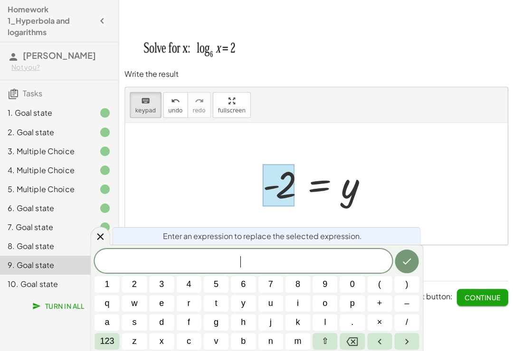
click at [159, 335] on button "x" at bounding box center [161, 341] width 25 height 17
click at [105, 335] on button "123" at bounding box center [106, 341] width 25 height 17
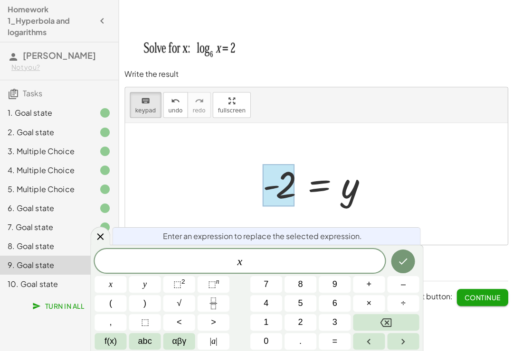
click at [336, 335] on span "=" at bounding box center [333, 341] width 5 height 13
click at [332, 306] on span "6" at bounding box center [333, 303] width 5 height 13
click at [177, 284] on span "⬚" at bounding box center [177, 283] width 8 height 9
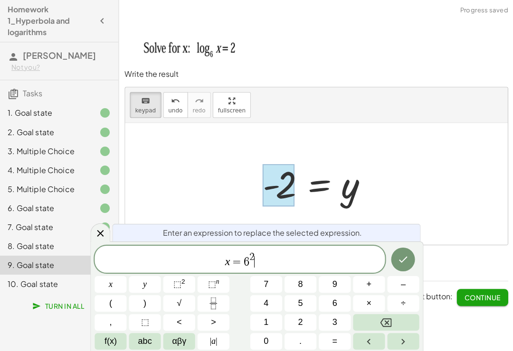
click at [399, 258] on icon "Done" at bounding box center [401, 258] width 11 height 11
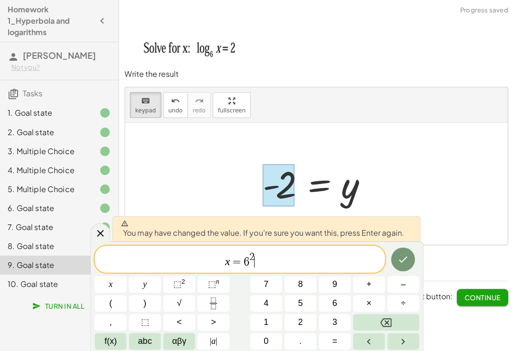
click at [395, 263] on button "Done" at bounding box center [402, 259] width 24 height 24
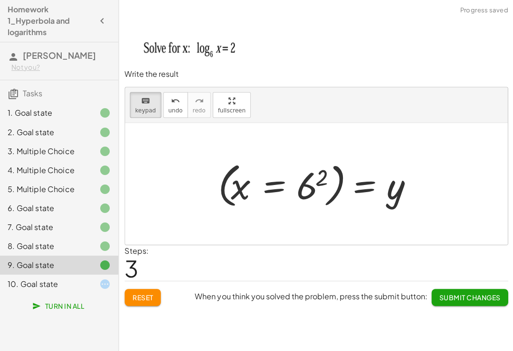
click at [401, 190] on div at bounding box center [319, 184] width 213 height 53
click at [398, 194] on div at bounding box center [319, 184] width 213 height 53
click at [406, 192] on div at bounding box center [319, 184] width 213 height 53
click at [405, 191] on div at bounding box center [319, 184] width 213 height 53
click at [392, 192] on div at bounding box center [319, 184] width 213 height 53
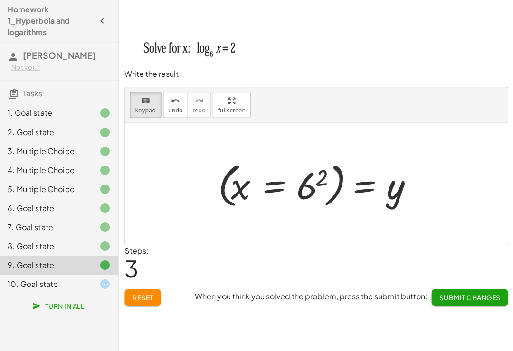
click at [400, 195] on div at bounding box center [319, 184] width 213 height 53
click at [394, 190] on div at bounding box center [319, 184] width 213 height 53
click at [402, 192] on div at bounding box center [319, 184] width 213 height 53
click at [369, 241] on div at bounding box center [316, 184] width 382 height 122
click at [388, 197] on div at bounding box center [319, 184] width 213 height 53
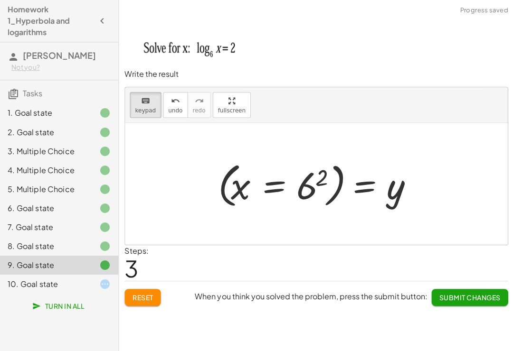
click at [396, 192] on div at bounding box center [319, 184] width 213 height 53
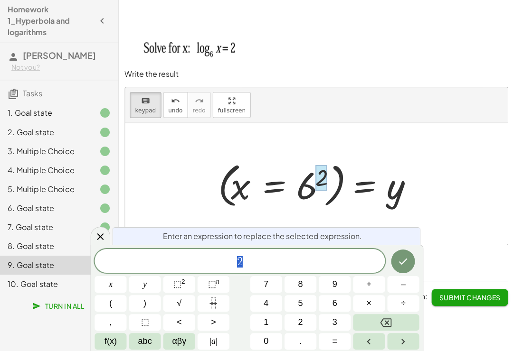
click at [332, 178] on div at bounding box center [319, 184] width 213 height 53
click at [329, 182] on div at bounding box center [319, 184] width 213 height 53
click at [339, 190] on div at bounding box center [319, 184] width 213 height 53
click at [327, 190] on div at bounding box center [319, 184] width 213 height 53
click at [326, 189] on div at bounding box center [319, 184] width 213 height 53
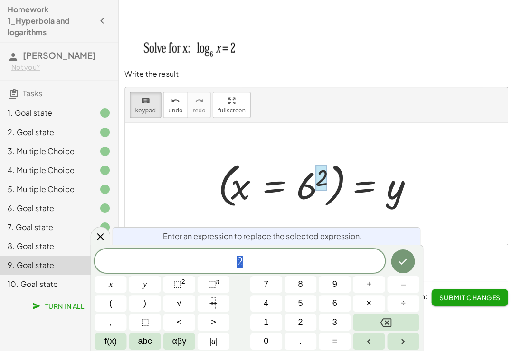
click at [404, 260] on icon "Done" at bounding box center [401, 260] width 11 height 11
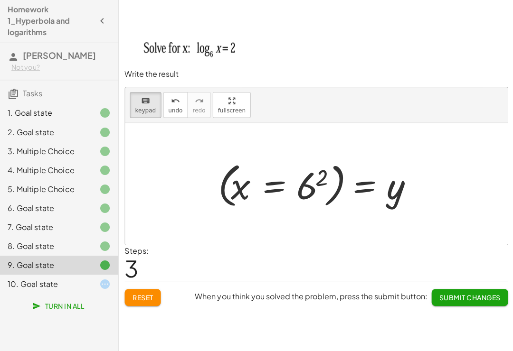
click at [323, 184] on div at bounding box center [319, 184] width 213 height 53
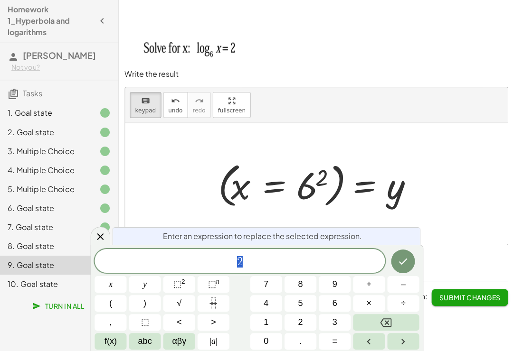
click at [327, 181] on div at bounding box center [319, 184] width 213 height 53
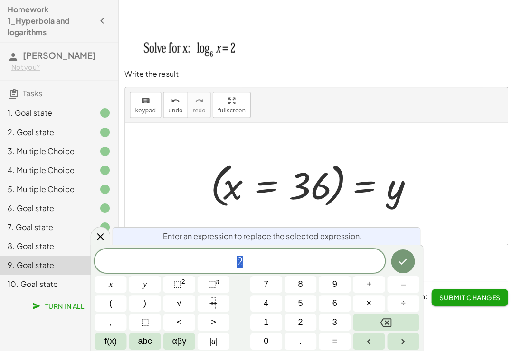
click at [403, 262] on icon "Done" at bounding box center [402, 261] width 9 height 6
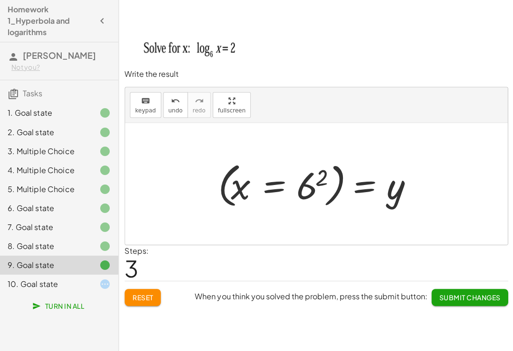
click at [484, 295] on span "Submit Changes" at bounding box center [468, 297] width 61 height 9
click at [483, 293] on span "Continue" at bounding box center [481, 297] width 36 height 9
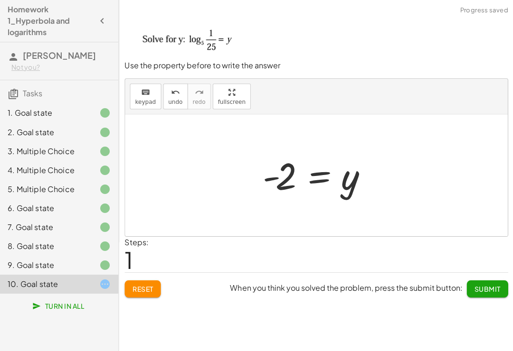
click at [489, 284] on span "Submit" at bounding box center [486, 288] width 26 height 9
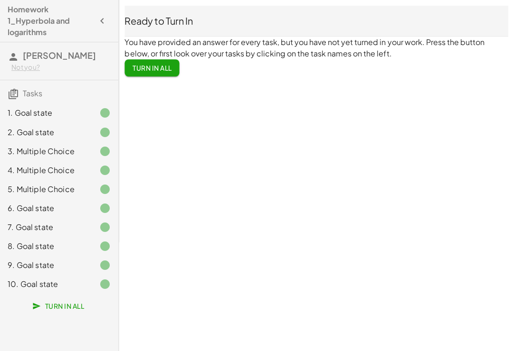
click at [59, 115] on div "1. Goal state" at bounding box center [46, 112] width 76 height 11
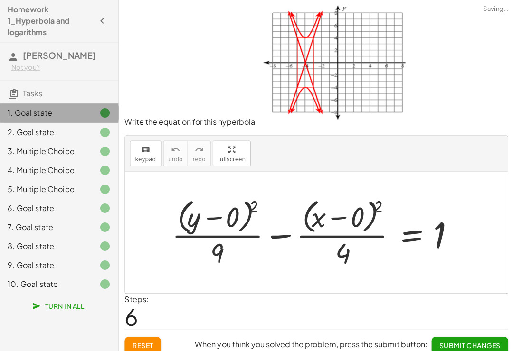
click at [22, 110] on div "1. Goal state" at bounding box center [46, 112] width 76 height 11
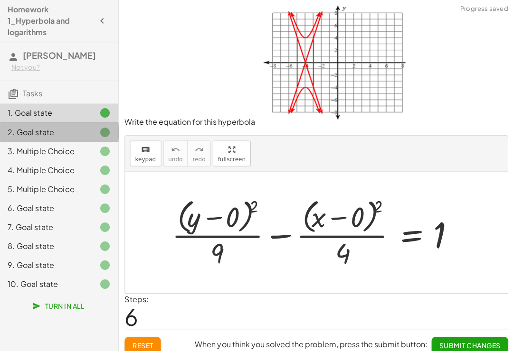
click at [24, 133] on div "2. Goal state" at bounding box center [46, 131] width 76 height 11
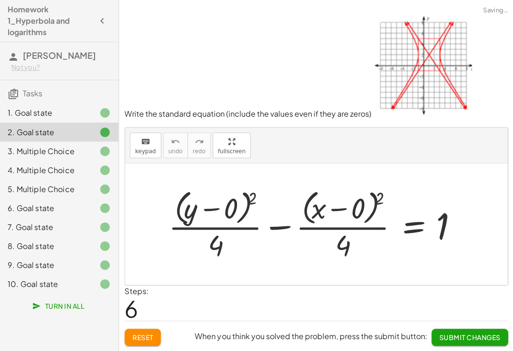
click at [24, 133] on div "2. Goal state" at bounding box center [46, 131] width 76 height 11
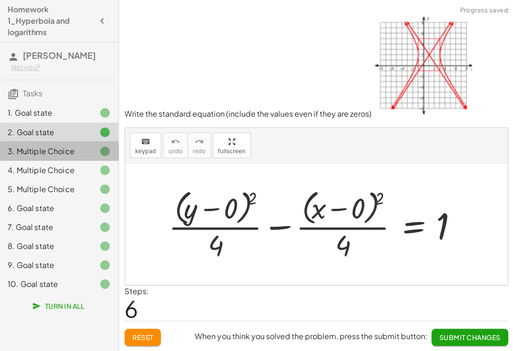
click at [24, 152] on div "3. Multiple Choice" at bounding box center [46, 150] width 76 height 11
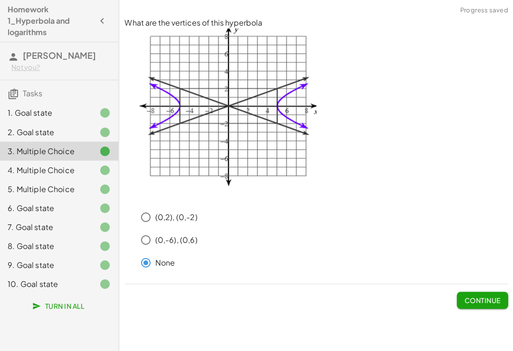
click at [25, 166] on div "4. Multiple Choice" at bounding box center [46, 169] width 76 height 11
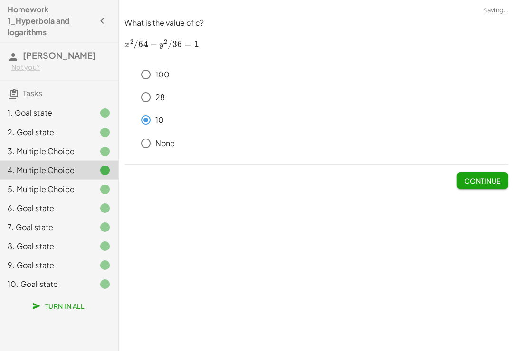
click at [29, 217] on div "5. Multiple Choice" at bounding box center [59, 226] width 118 height 19
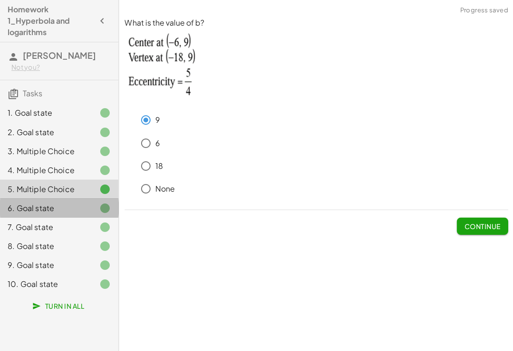
click at [28, 209] on div "6. Goal state" at bounding box center [46, 207] width 76 height 11
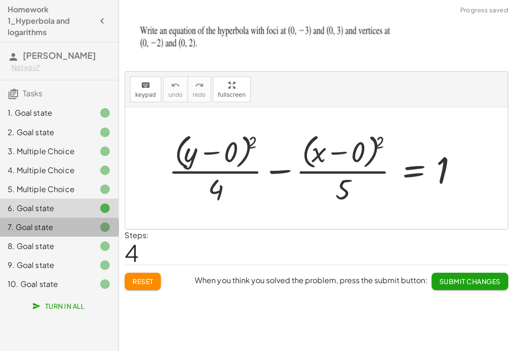
click at [27, 226] on div "7. Goal state" at bounding box center [46, 226] width 76 height 11
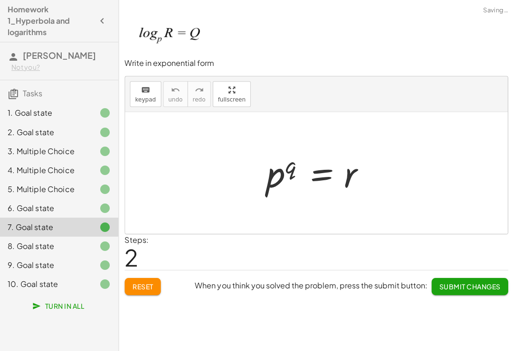
click at [23, 243] on div "8. Goal state" at bounding box center [46, 245] width 76 height 11
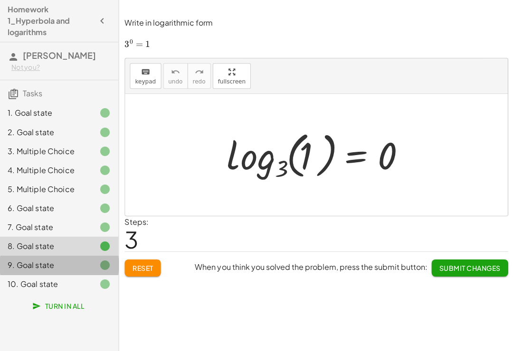
click at [22, 262] on div "9. Goal state" at bounding box center [46, 264] width 76 height 11
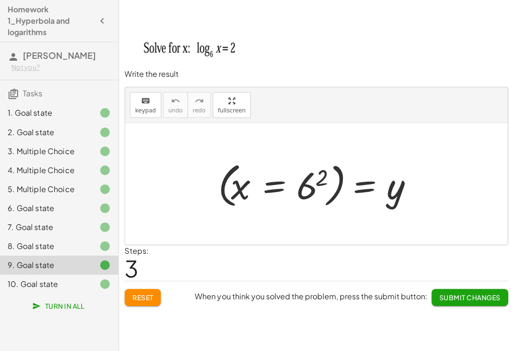
click at [27, 284] on div "10. Goal state" at bounding box center [46, 283] width 76 height 11
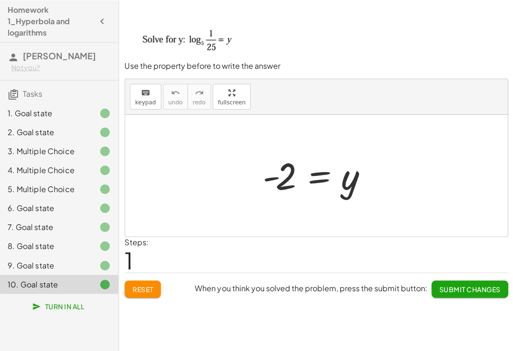
click at [478, 291] on button "Submit Changes" at bounding box center [468, 288] width 76 height 17
click at [486, 290] on span "Continue" at bounding box center [481, 288] width 36 height 9
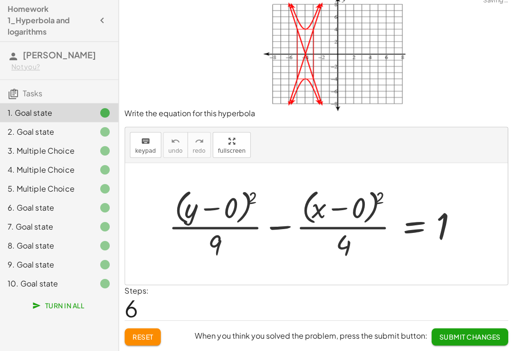
scroll to position [15, 0]
click at [79, 278] on div "10. Goal state" at bounding box center [46, 283] width 76 height 11
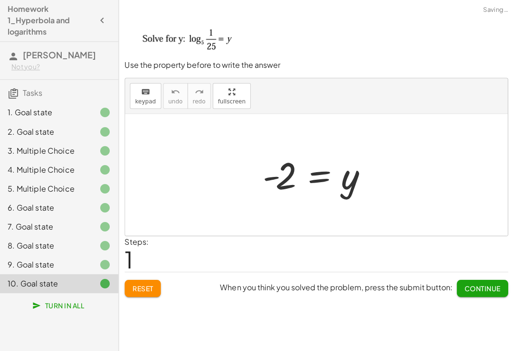
click at [75, 306] on span "Turn In All" at bounding box center [59, 305] width 50 height 9
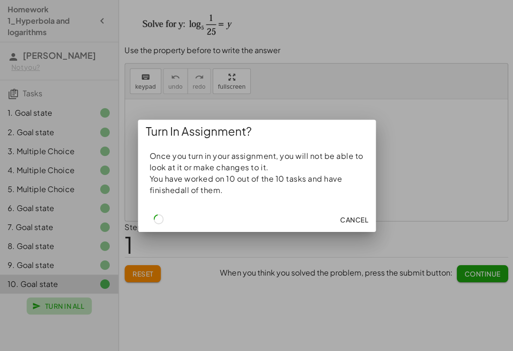
scroll to position [0, 0]
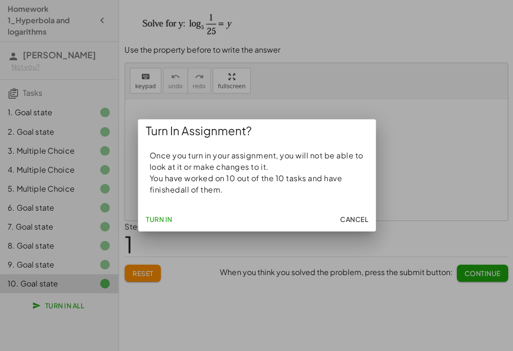
click at [166, 218] on span "Turn In" at bounding box center [158, 219] width 27 height 9
click at [355, 219] on span "Cancel" at bounding box center [353, 219] width 28 height 9
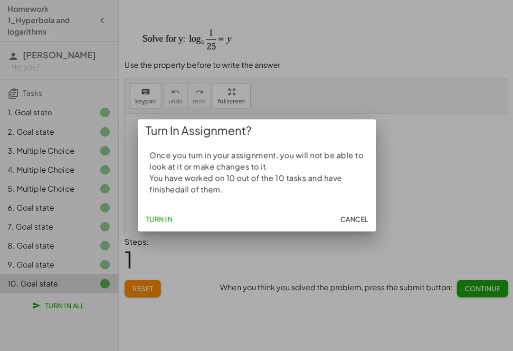
scroll to position [15, 0]
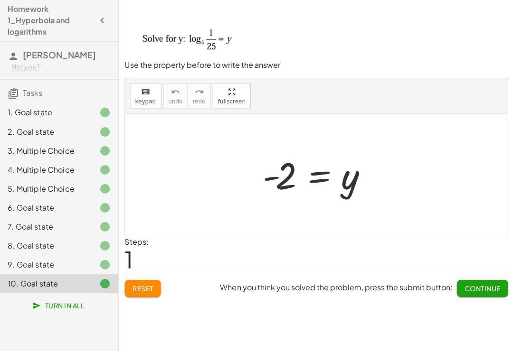
click at [75, 303] on span "Turn In All" at bounding box center [59, 305] width 50 height 9
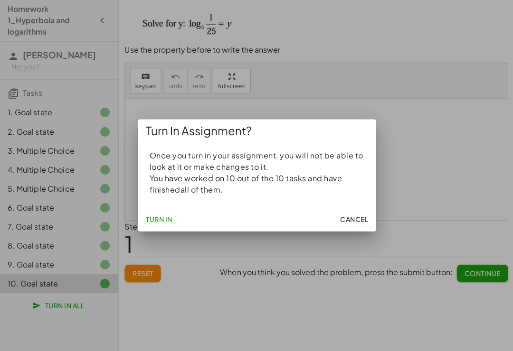
click at [350, 216] on span "Cancel" at bounding box center [353, 219] width 28 height 9
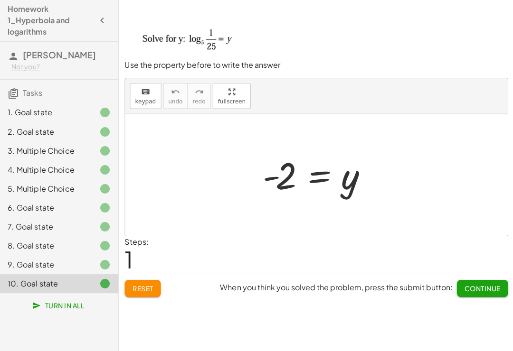
click at [73, 307] on span "Turn In All" at bounding box center [59, 305] width 50 height 9
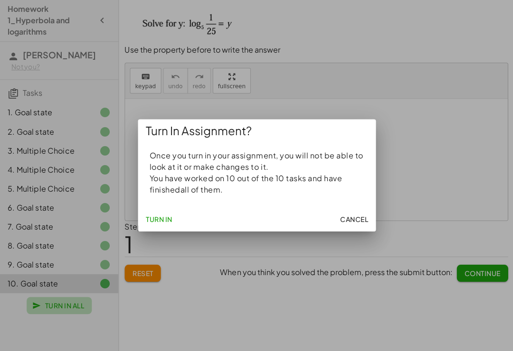
scroll to position [0, 0]
click at [154, 218] on span "Turn In" at bounding box center [158, 219] width 27 height 9
click at [357, 218] on span "Cancel" at bounding box center [353, 219] width 28 height 9
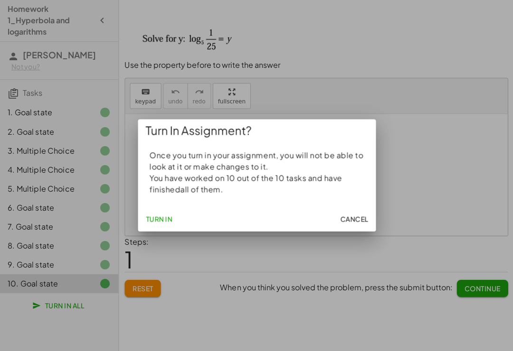
scroll to position [15, 0]
